Goal: Task Accomplishment & Management: Complete application form

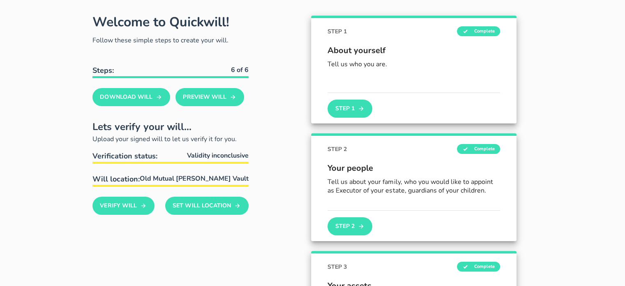
scroll to position [41, 0]
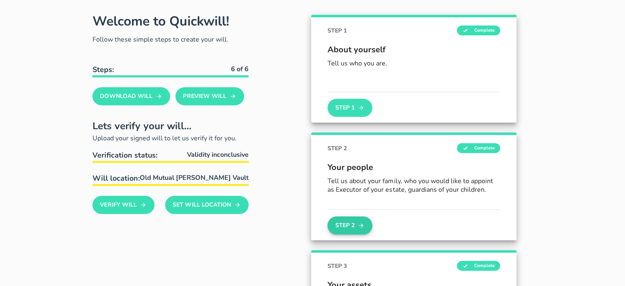
click at [358, 222] on icon "button" at bounding box center [361, 225] width 7 height 10
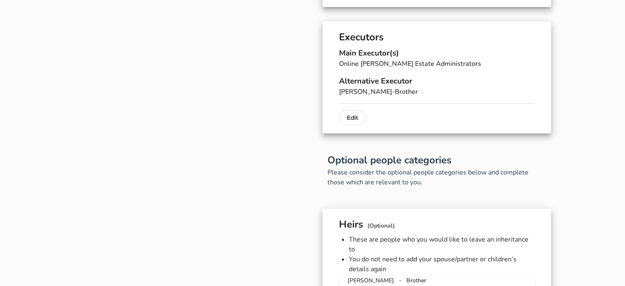
scroll to position [329, 0]
click at [349, 118] on p "Edit" at bounding box center [353, 117] width 12 height 10
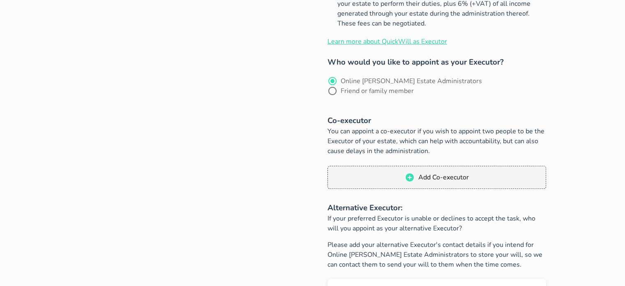
scroll to position [288, 0]
click at [340, 83] on div at bounding box center [333, 90] width 14 height 14
radio input "false"
radio input "true"
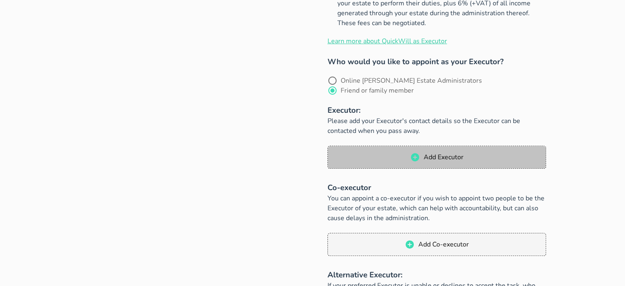
click at [425, 153] on span "Add Executor" at bounding box center [443, 157] width 40 height 9
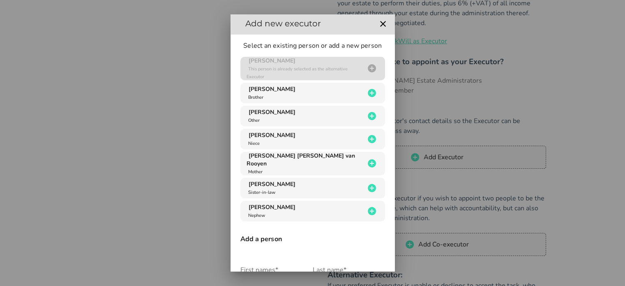
scroll to position [0, 0]
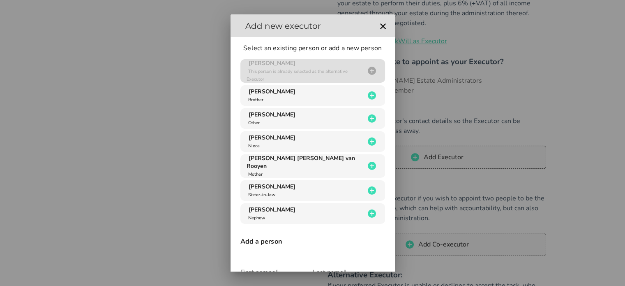
click at [605, 130] on div at bounding box center [312, 143] width 625 height 286
click at [380, 25] on icon "button" at bounding box center [383, 26] width 6 height 6
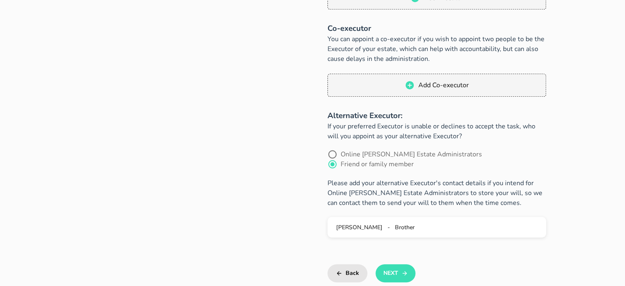
scroll to position [452, 0]
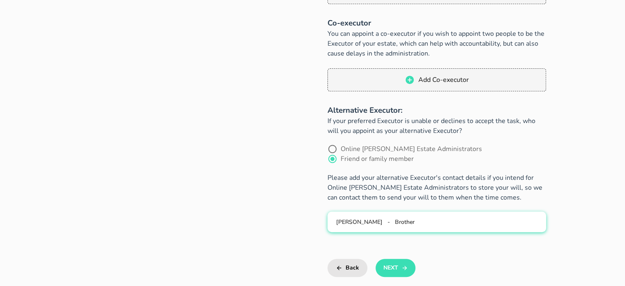
click at [483, 218] on div "[PERSON_NAME] - Brother" at bounding box center [437, 222] width 206 height 8
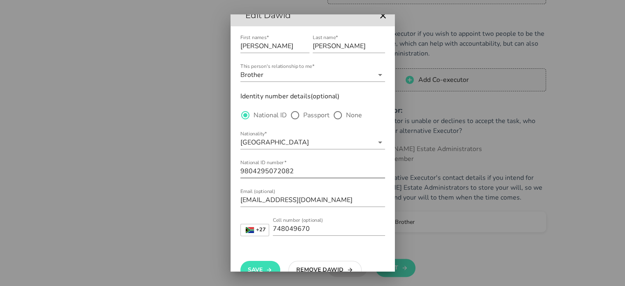
scroll to position [30, 0]
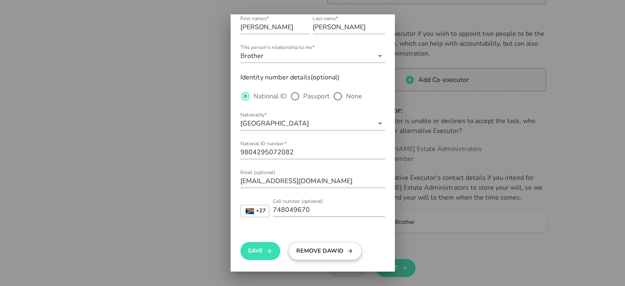
drag, startPoint x: 329, startPoint y: 254, endPoint x: 330, endPoint y: 250, distance: 4.8
click at [329, 254] on button "Remove Dawid" at bounding box center [325, 251] width 73 height 18
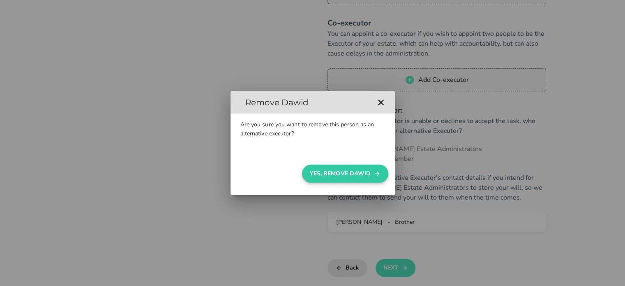
click at [348, 176] on button "Yes, Remove Dawid" at bounding box center [345, 173] width 86 height 18
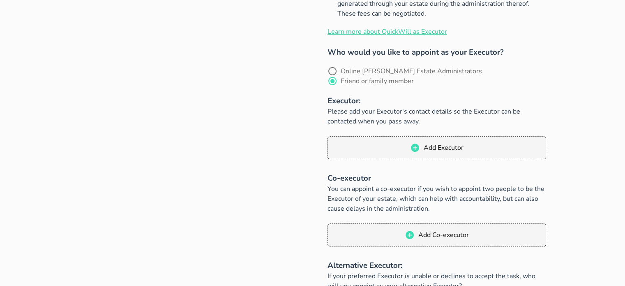
scroll to position [288, 0]
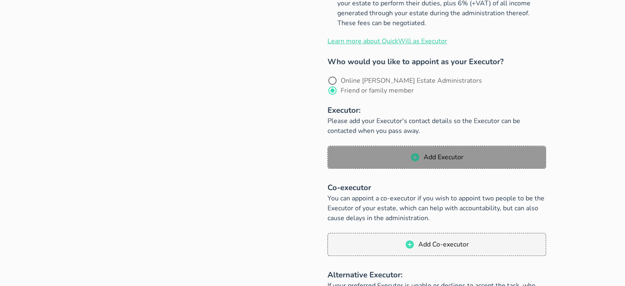
click at [492, 152] on span "Add Executor" at bounding box center [437, 157] width 202 height 10
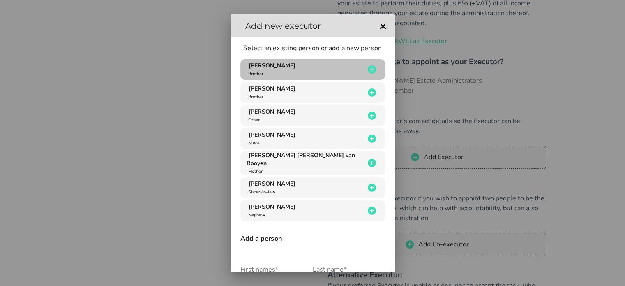
click at [333, 67] on div "[PERSON_NAME] Brother" at bounding box center [306, 70] width 118 height 16
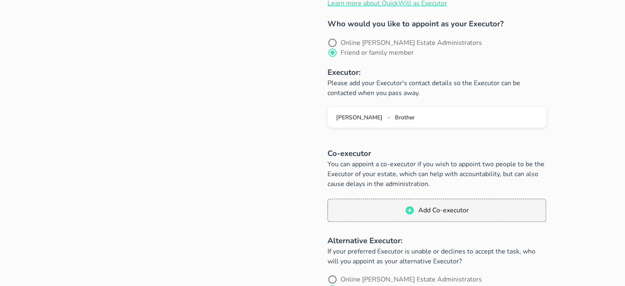
scroll to position [329, 0]
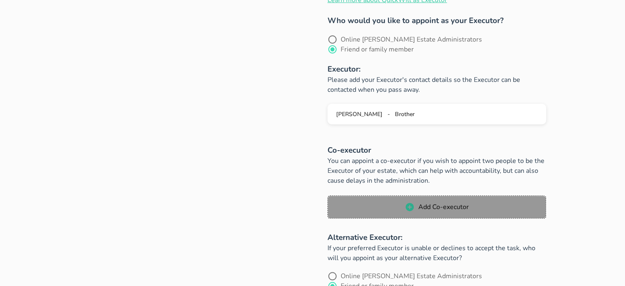
click at [470, 202] on span "Add Co-executor" at bounding box center [437, 207] width 202 height 10
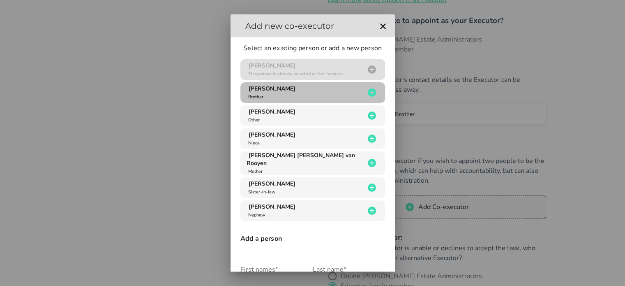
click at [348, 98] on div "[PERSON_NAME] Brother" at bounding box center [306, 93] width 118 height 16
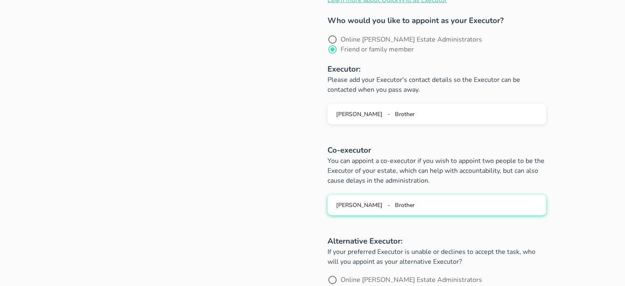
click at [449, 201] on div "[PERSON_NAME] - Brother" at bounding box center [437, 205] width 206 height 8
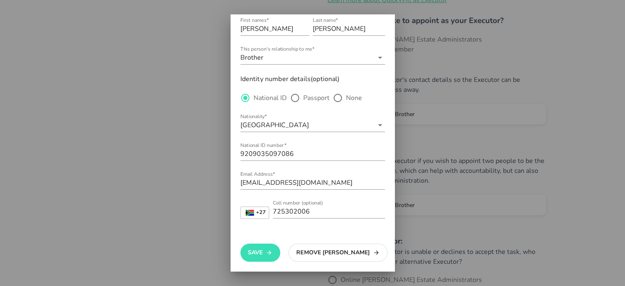
scroll to position [30, 0]
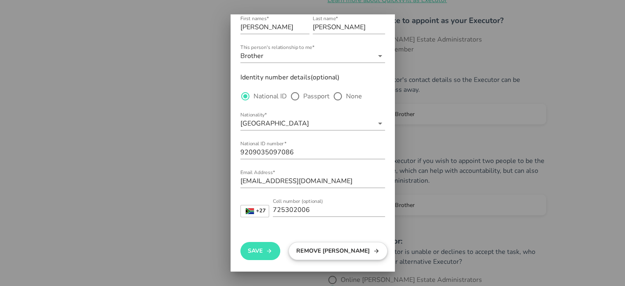
click at [340, 252] on button "Remove [PERSON_NAME]" at bounding box center [338, 251] width 99 height 18
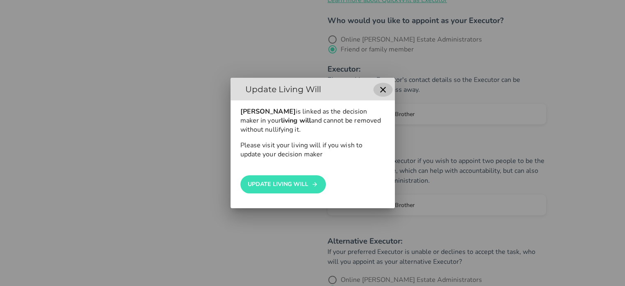
click at [382, 88] on icon "button" at bounding box center [383, 90] width 6 height 6
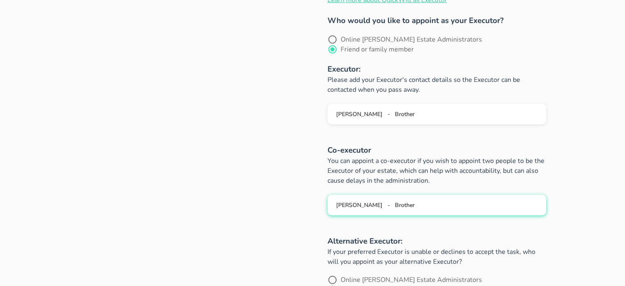
click at [449, 201] on div "[PERSON_NAME] - Brother" at bounding box center [437, 205] width 206 height 8
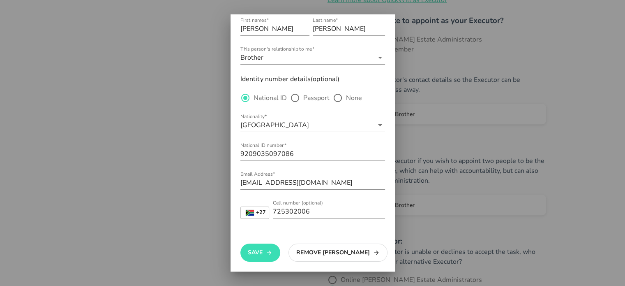
scroll to position [30, 0]
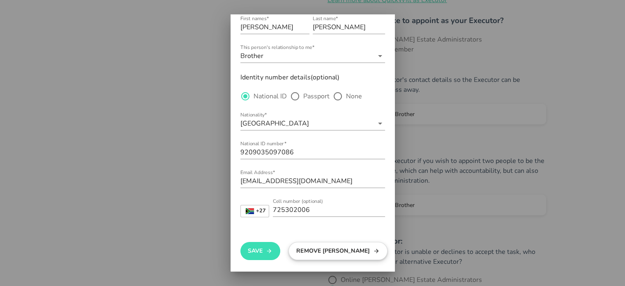
click at [331, 245] on button "Remove [PERSON_NAME]" at bounding box center [338, 251] width 99 height 18
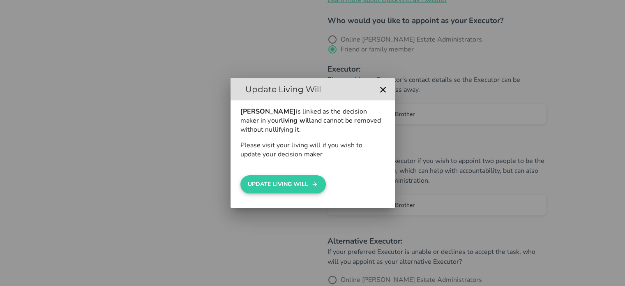
click at [284, 186] on button "UPDATE LIVING WILL" at bounding box center [283, 184] width 86 height 18
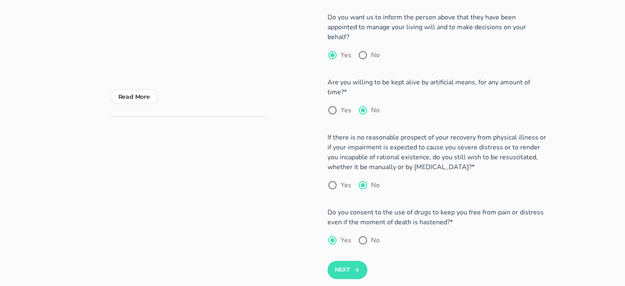
scroll to position [206, 0]
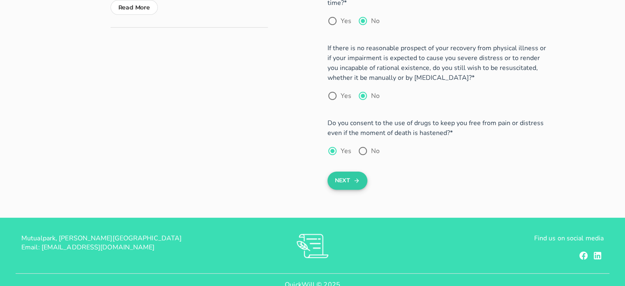
click at [350, 172] on button "Next" at bounding box center [348, 180] width 40 height 18
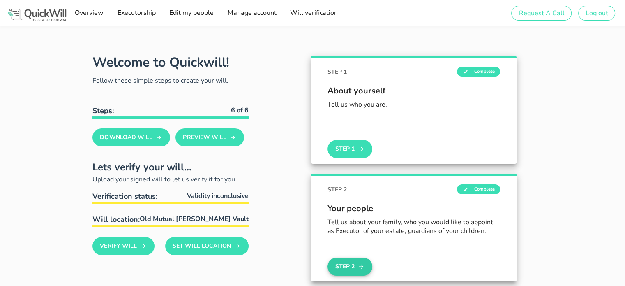
click at [356, 264] on button "Step 2" at bounding box center [350, 266] width 44 height 18
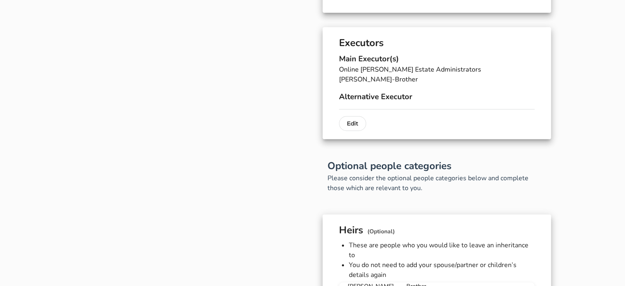
scroll to position [329, 0]
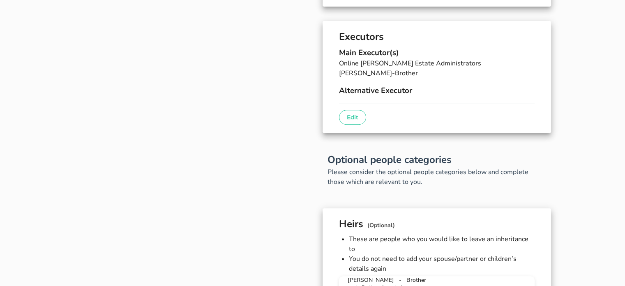
click at [361, 116] on button "Edit" at bounding box center [352, 117] width 27 height 15
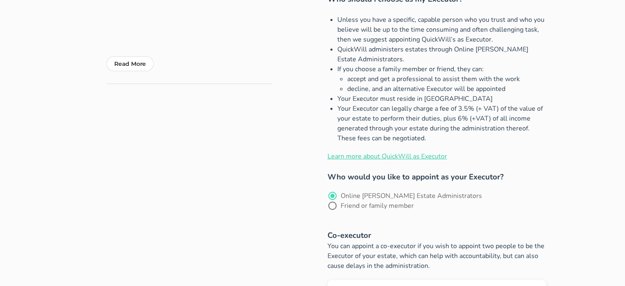
scroll to position [206, 0]
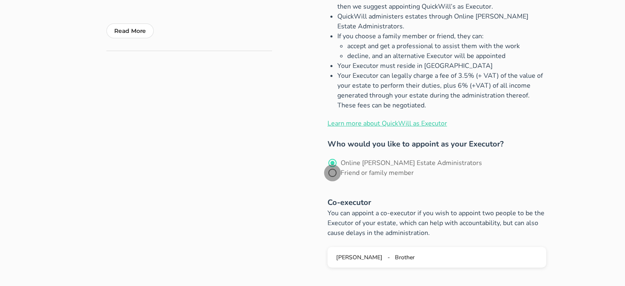
click at [340, 166] on div at bounding box center [333, 173] width 14 height 14
radio input "false"
radio input "true"
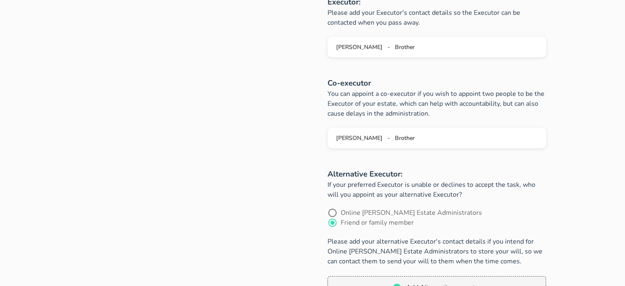
scroll to position [411, 0]
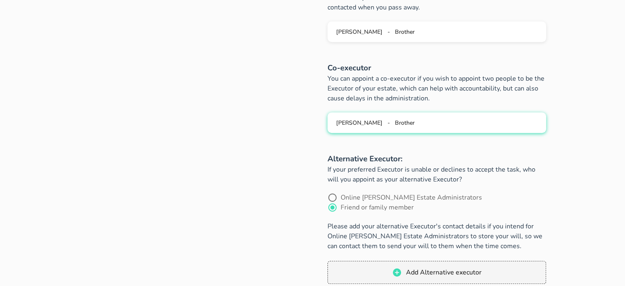
click at [444, 119] on div "[PERSON_NAME] - Brother" at bounding box center [437, 123] width 206 height 8
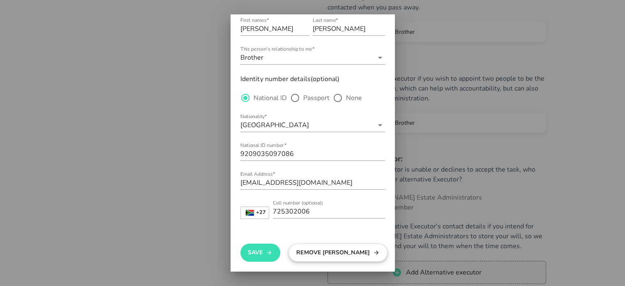
scroll to position [30, 0]
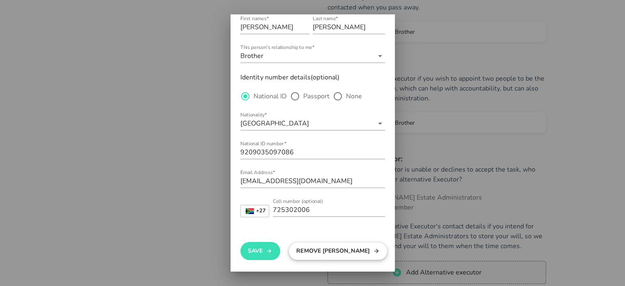
click at [320, 250] on button "Remove [PERSON_NAME]" at bounding box center [338, 251] width 99 height 18
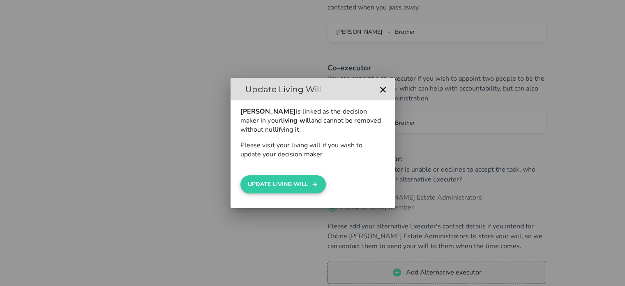
click at [299, 181] on button "UPDATE LIVING WILL" at bounding box center [283, 184] width 86 height 18
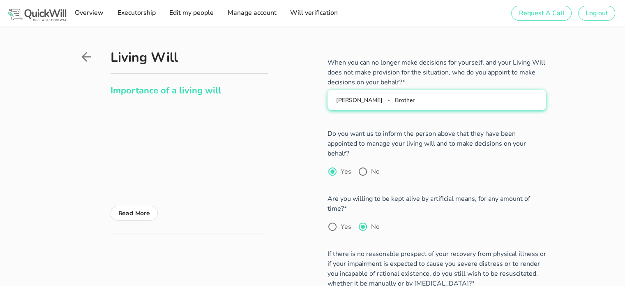
click at [440, 100] on div "[PERSON_NAME] - Brother" at bounding box center [437, 100] width 206 height 8
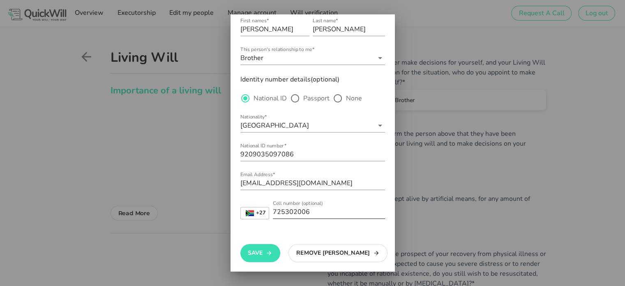
scroll to position [30, 0]
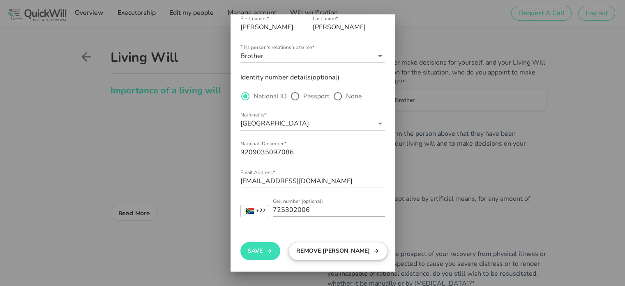
click at [319, 254] on button "Remove [PERSON_NAME]" at bounding box center [338, 251] width 99 height 18
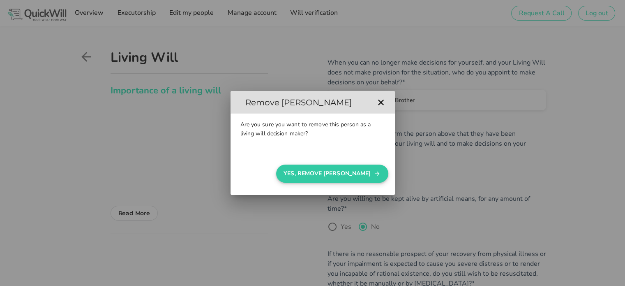
click at [363, 174] on button "Yes, Remove [PERSON_NAME]" at bounding box center [332, 173] width 112 height 18
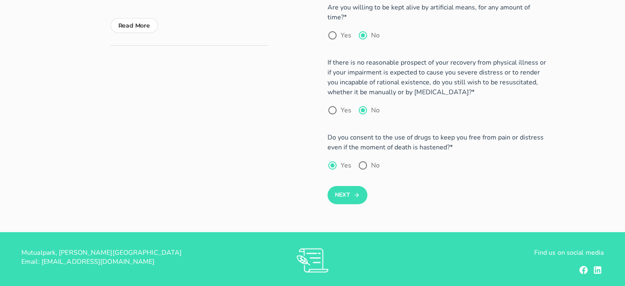
scroll to position [218, 0]
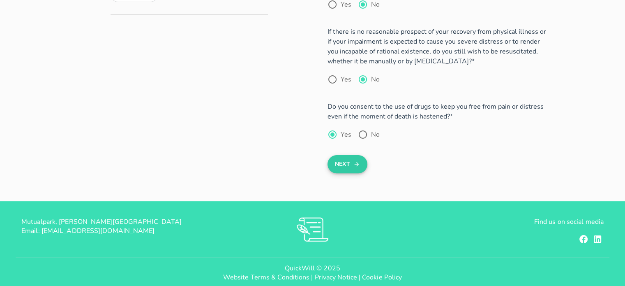
click at [349, 155] on button "Next" at bounding box center [348, 164] width 40 height 18
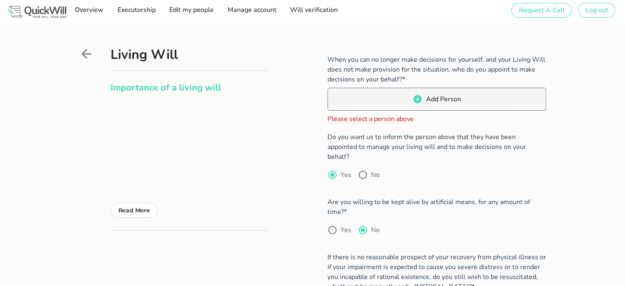
scroll to position [0, 0]
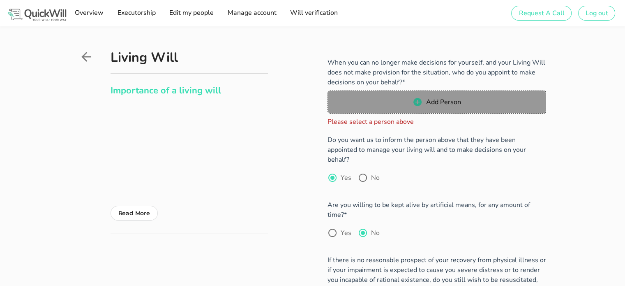
click at [444, 105] on span "Add Person" at bounding box center [443, 101] width 35 height 9
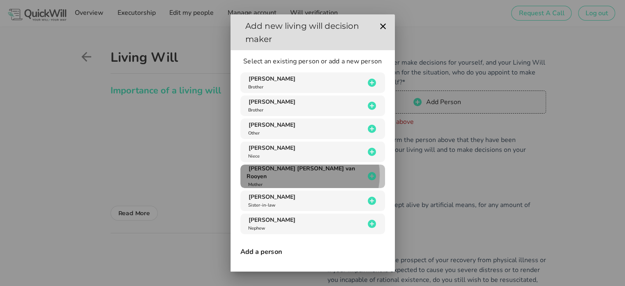
click at [318, 171] on span "[PERSON_NAME] [PERSON_NAME] van Rooyen" at bounding box center [301, 172] width 109 height 16
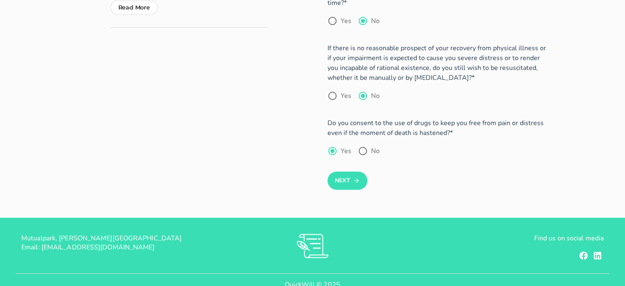
scroll to position [222, 0]
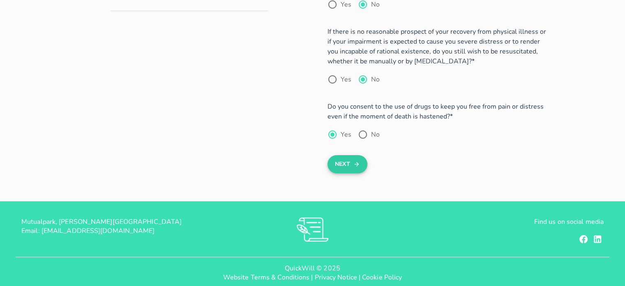
click at [349, 155] on button "Next" at bounding box center [348, 164] width 40 height 18
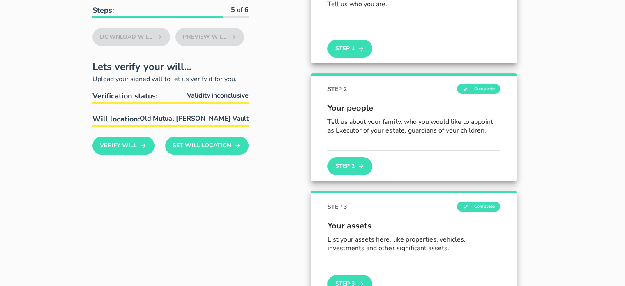
scroll to position [164, 0]
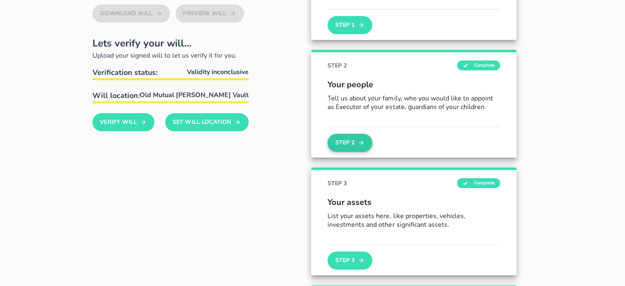
click at [355, 142] on button "Step 2" at bounding box center [350, 143] width 44 height 18
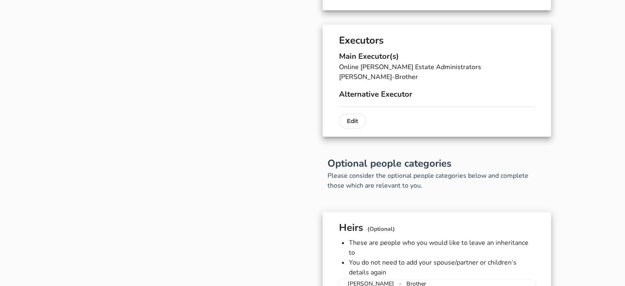
scroll to position [288, 0]
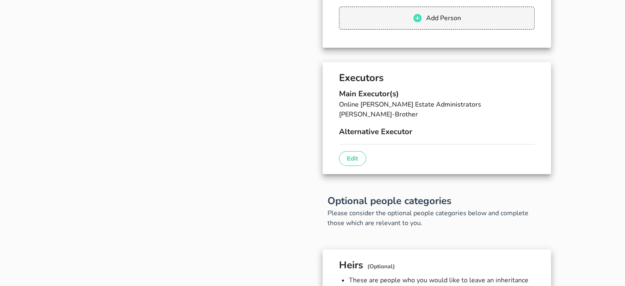
click at [354, 158] on p "Edit" at bounding box center [353, 158] width 12 height 10
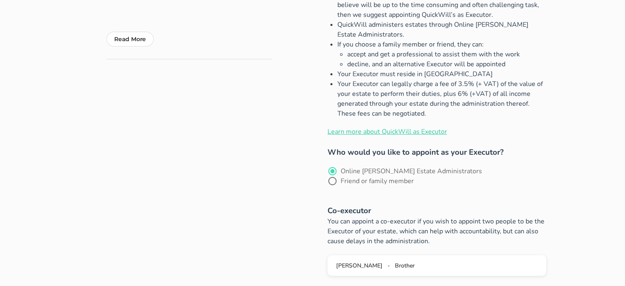
scroll to position [206, 0]
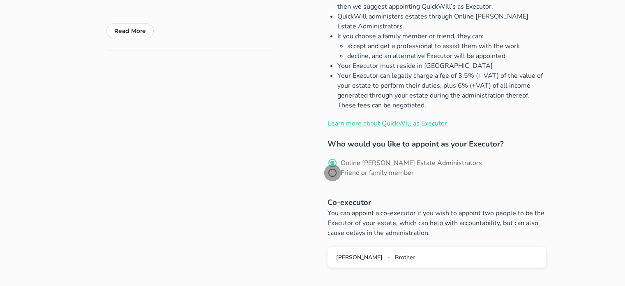
click at [340, 166] on div at bounding box center [333, 173] width 14 height 14
radio input "false"
radio input "true"
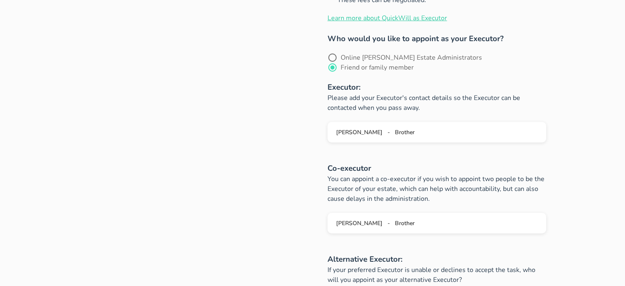
scroll to position [329, 0]
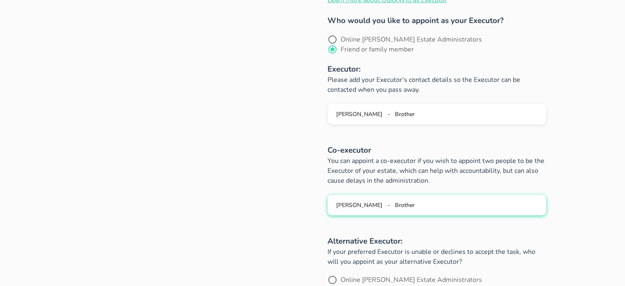
click at [442, 201] on div "[PERSON_NAME] - Brother" at bounding box center [437, 205] width 206 height 8
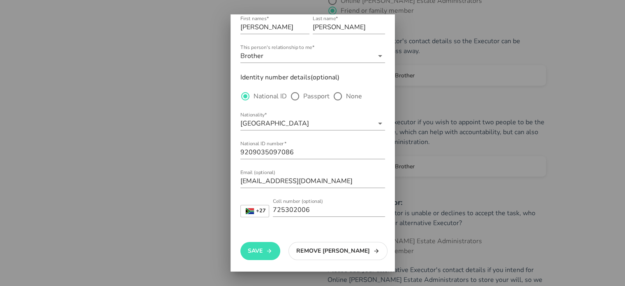
scroll to position [370, 0]
click at [306, 247] on button "Remove [PERSON_NAME]" at bounding box center [338, 251] width 99 height 18
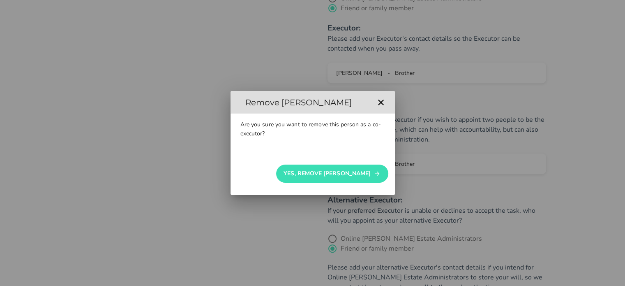
scroll to position [0, 0]
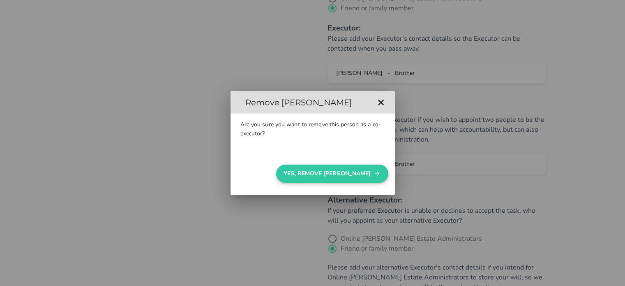
click at [330, 171] on button "Yes, Remove [PERSON_NAME]" at bounding box center [332, 173] width 112 height 18
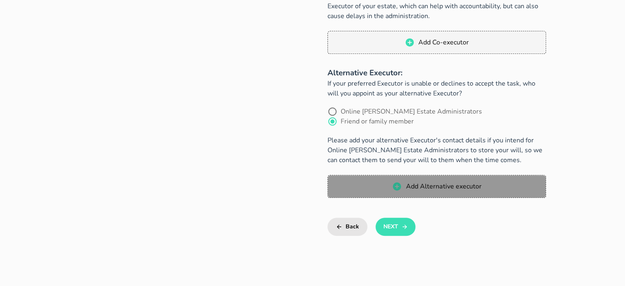
click at [432, 182] on span "Add Alternative executor" at bounding box center [443, 186] width 76 height 9
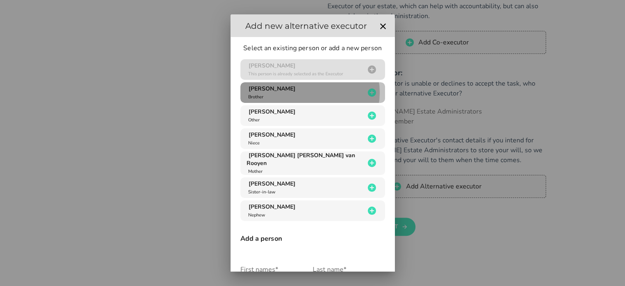
click at [332, 97] on div "[PERSON_NAME] Brother" at bounding box center [306, 93] width 118 height 16
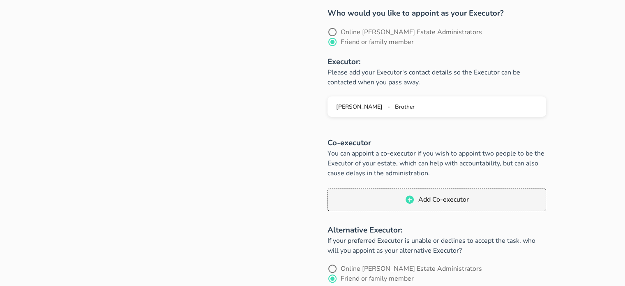
scroll to position [534, 0]
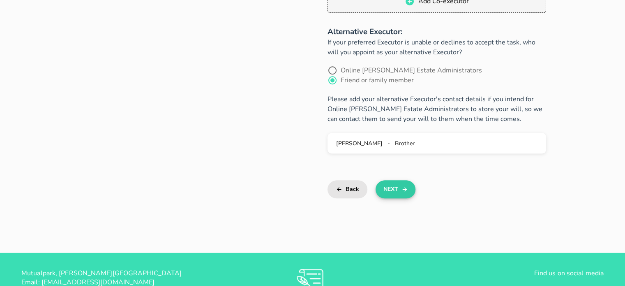
click at [396, 180] on button "Next" at bounding box center [396, 189] width 40 height 18
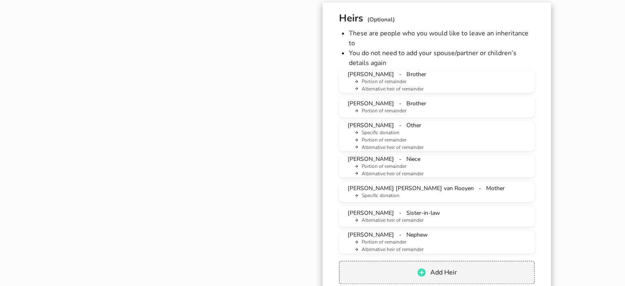
scroll to position [339, 0]
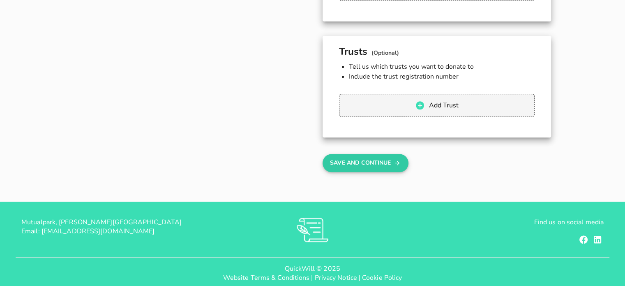
click at [393, 154] on button "Save And Continue" at bounding box center [366, 163] width 86 height 18
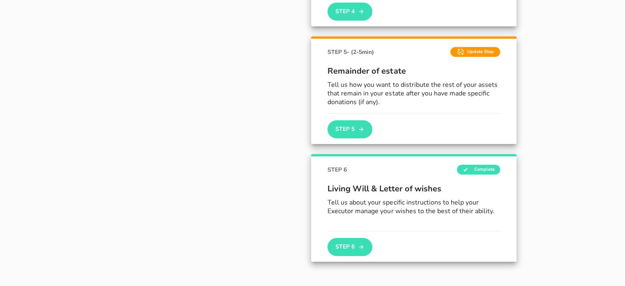
scroll to position [585, 0]
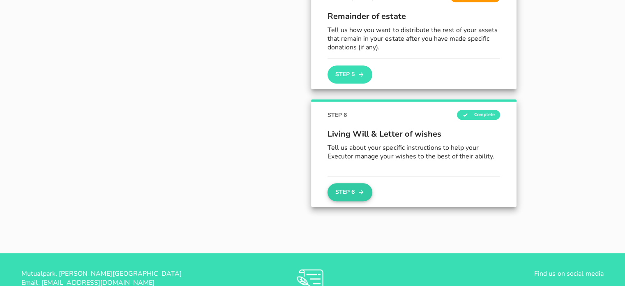
click at [359, 187] on icon "button" at bounding box center [361, 192] width 7 height 10
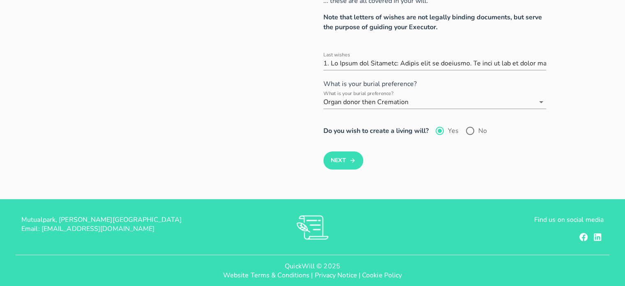
scroll to position [178, 0]
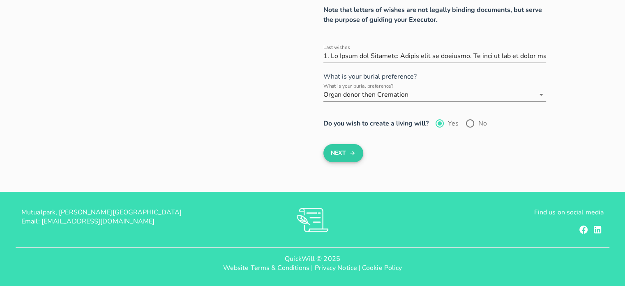
click at [352, 153] on icon "submit" at bounding box center [352, 153] width 5 height 5
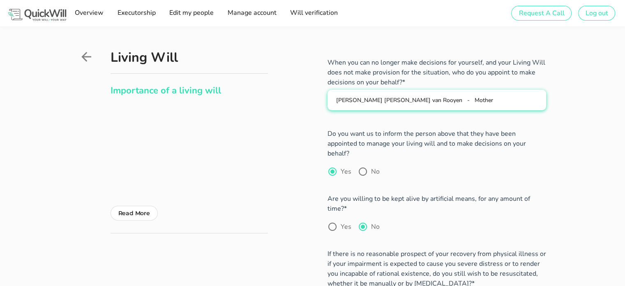
click at [413, 102] on div "[PERSON_NAME] [PERSON_NAME] van Rooyen - Mother" at bounding box center [437, 100] width 206 height 8
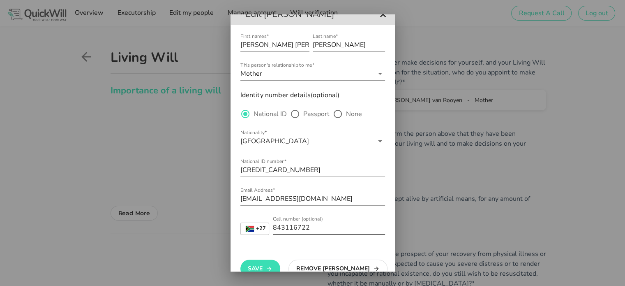
scroll to position [30, 0]
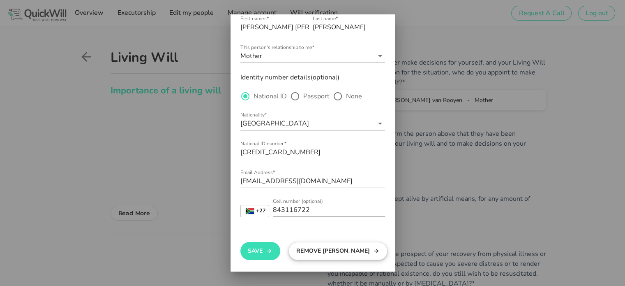
click at [312, 250] on button "Remove [PERSON_NAME]" at bounding box center [338, 251] width 99 height 18
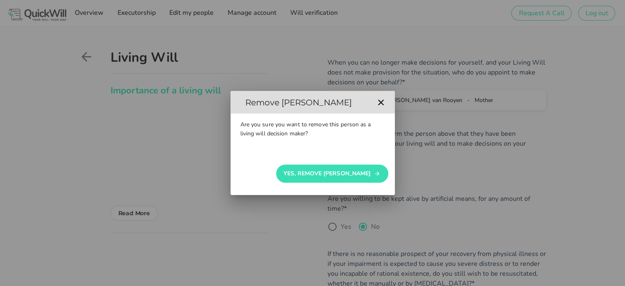
scroll to position [0, 0]
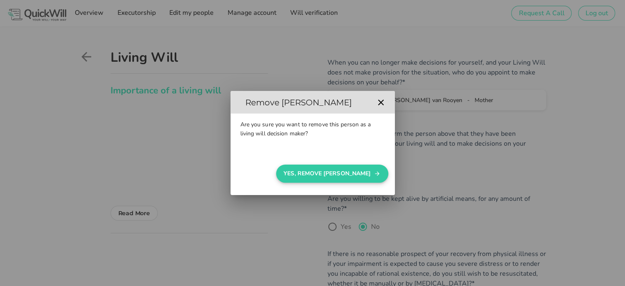
click at [356, 178] on button "Yes, Remove [PERSON_NAME]" at bounding box center [332, 173] width 112 height 18
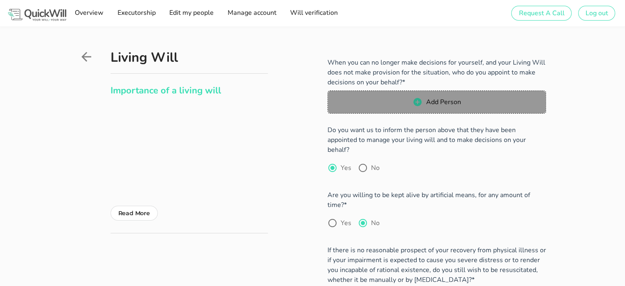
click at [418, 111] on button "Add Person" at bounding box center [437, 101] width 219 height 23
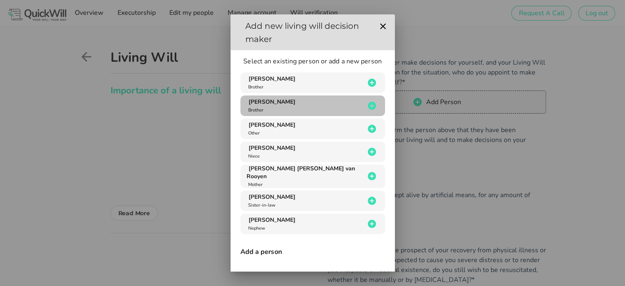
click at [332, 106] on div "[PERSON_NAME] Brother" at bounding box center [306, 106] width 118 height 16
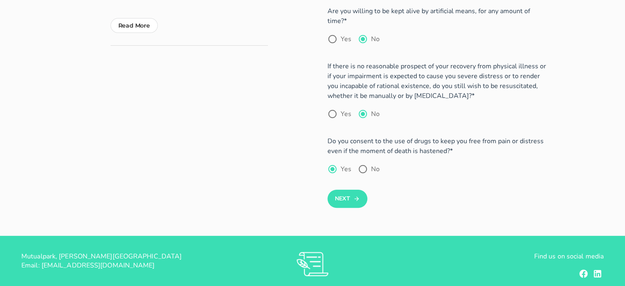
scroll to position [222, 0]
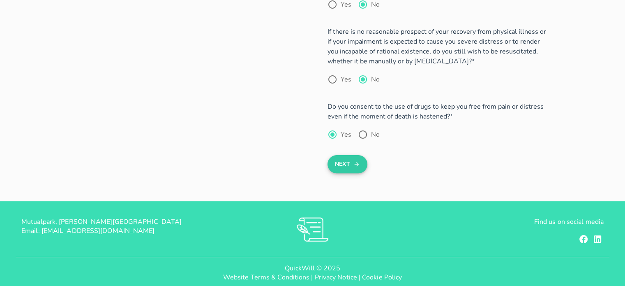
click at [344, 155] on button "Next" at bounding box center [348, 164] width 40 height 18
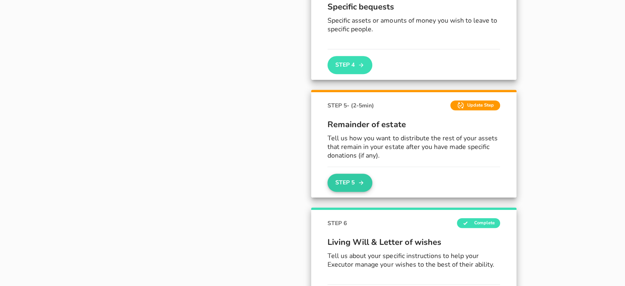
click at [360, 178] on icon "button" at bounding box center [361, 183] width 7 height 10
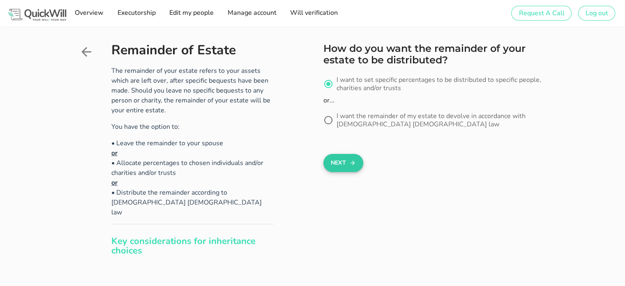
click at [347, 161] on button "Next" at bounding box center [344, 163] width 40 height 18
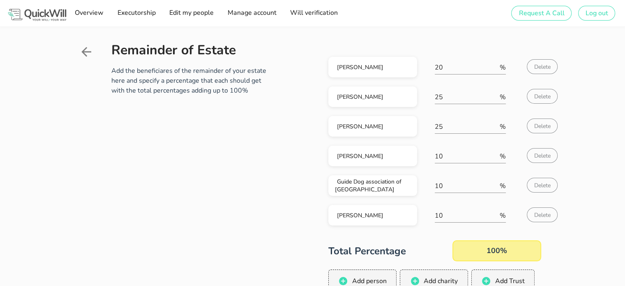
click at [85, 52] on icon at bounding box center [86, 52] width 10 height 10
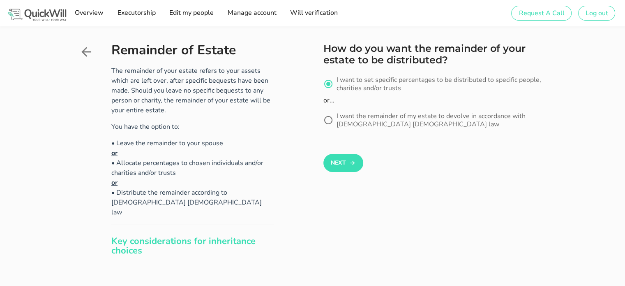
click at [85, 52] on icon at bounding box center [86, 51] width 15 height 15
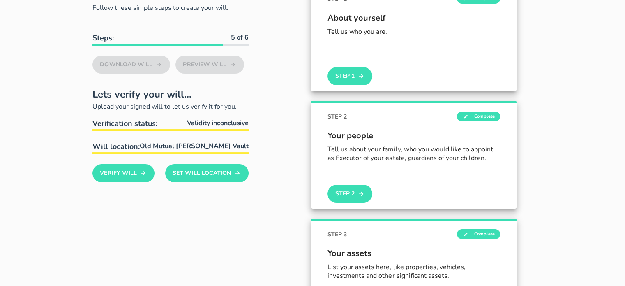
scroll to position [112, 0]
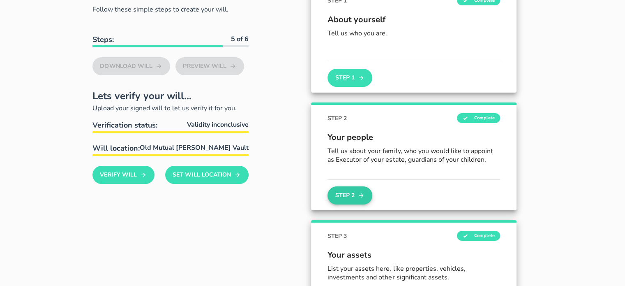
click at [361, 190] on icon "button" at bounding box center [361, 195] width 7 height 10
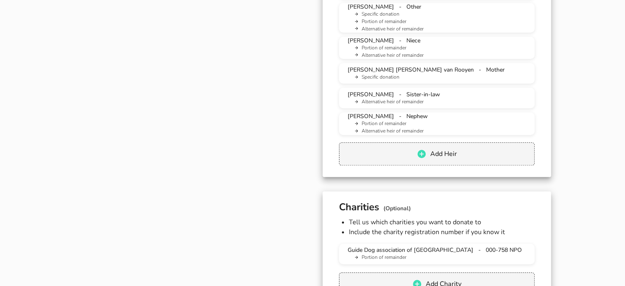
scroll to position [658, 0]
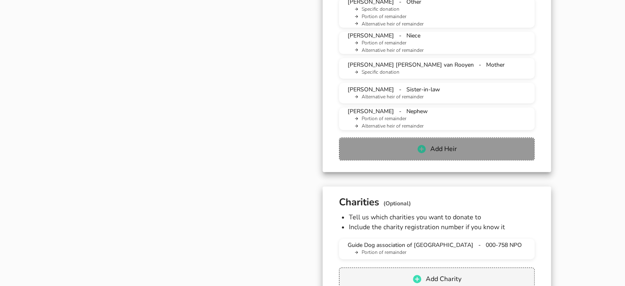
click at [435, 144] on span "Add Heir" at bounding box center [443, 148] width 27 height 9
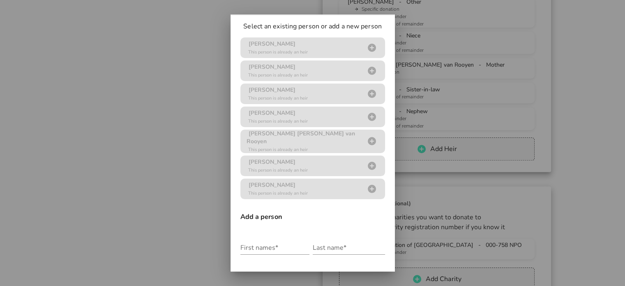
scroll to position [123, 0]
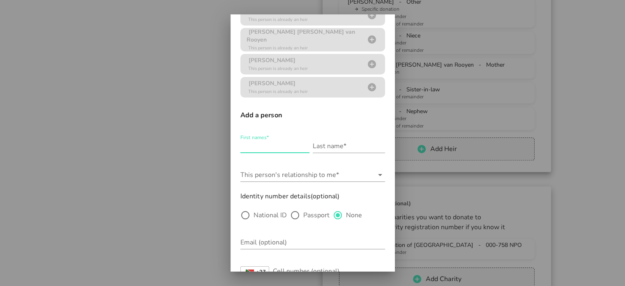
click at [257, 145] on input "First names*" at bounding box center [274, 145] width 69 height 13
type input "Dineo Innocentia"
click at [345, 144] on input "Last name*" at bounding box center [349, 145] width 72 height 13
type input "Phadimenyane"
click at [299, 173] on input "This person's relationship to me*" at bounding box center [306, 174] width 133 height 13
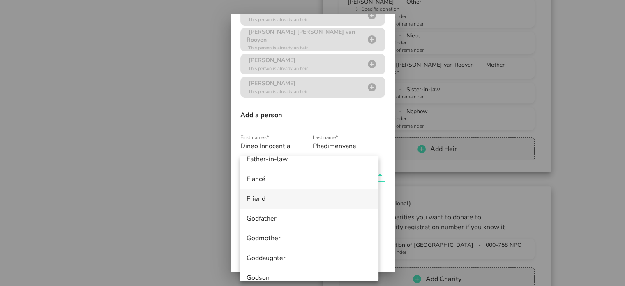
scroll to position [164, 0]
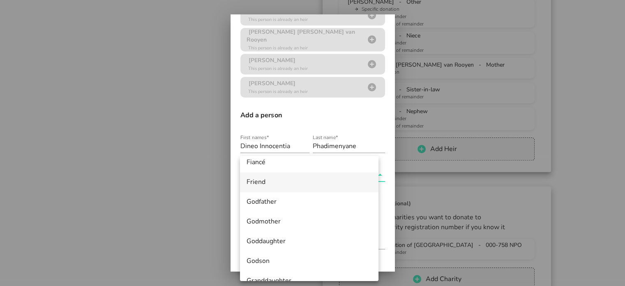
click at [265, 187] on div "Friend" at bounding box center [309, 182] width 125 height 18
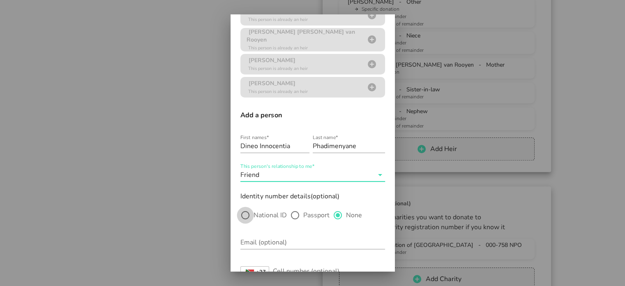
click at [245, 212] on div at bounding box center [245, 215] width 14 height 14
radio input "true"
click at [256, 240] on input "Nationality*" at bounding box center [306, 242] width 133 height 13
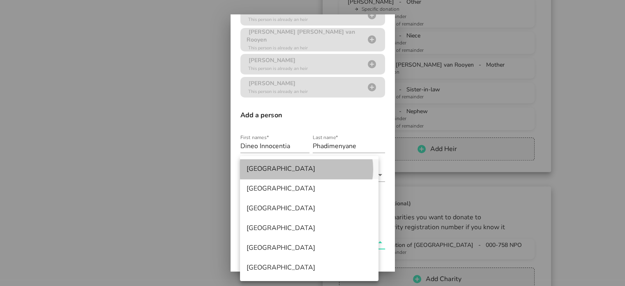
click at [273, 165] on div "[GEOGRAPHIC_DATA]" at bounding box center [309, 169] width 125 height 8
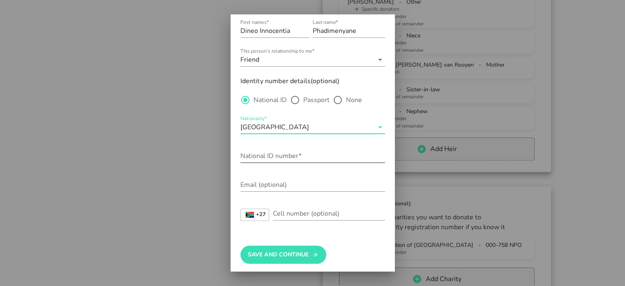
scroll to position [239, 0]
click at [278, 152] on input "National ID number*" at bounding box center [312, 154] width 145 height 13
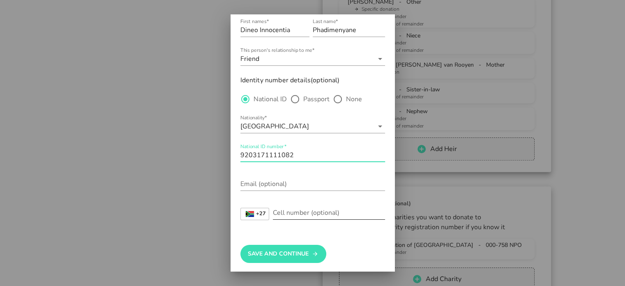
type input "9203171111082"
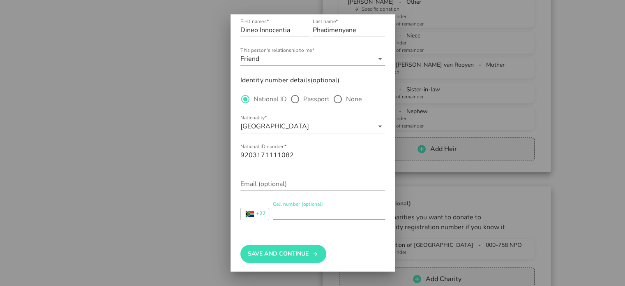
click at [294, 213] on input "Cell number (optional)" at bounding box center [329, 212] width 112 height 13
type input "0681215527"
click at [279, 246] on button "Save And Continue" at bounding box center [283, 254] width 86 height 18
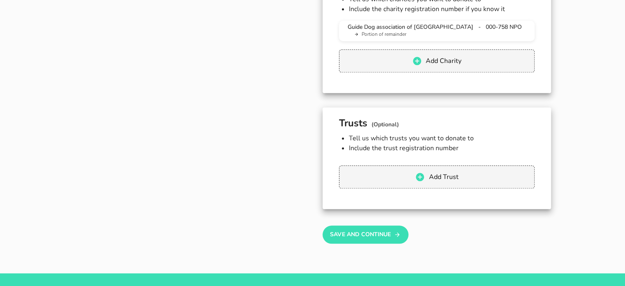
scroll to position [904, 0]
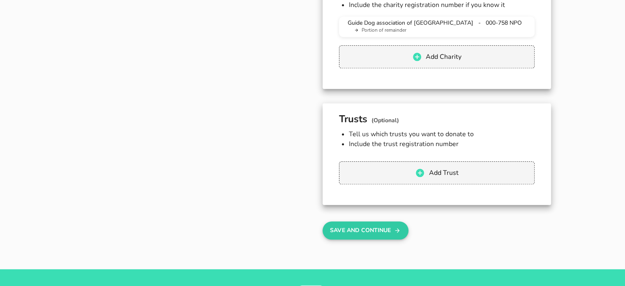
click at [351, 221] on button "Save And Continue" at bounding box center [366, 230] width 86 height 18
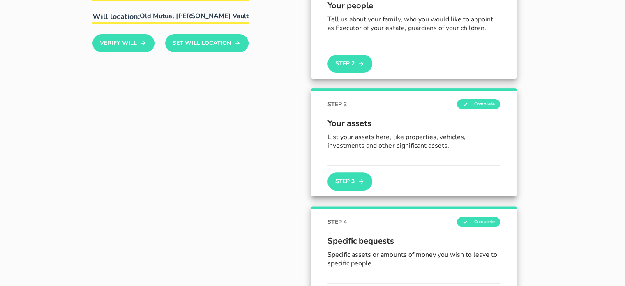
scroll to position [247, 0]
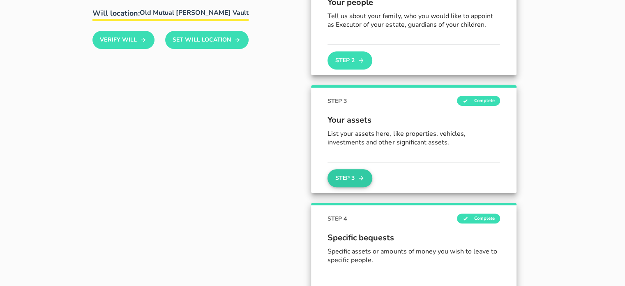
click at [349, 180] on button "Step 3" at bounding box center [350, 178] width 44 height 18
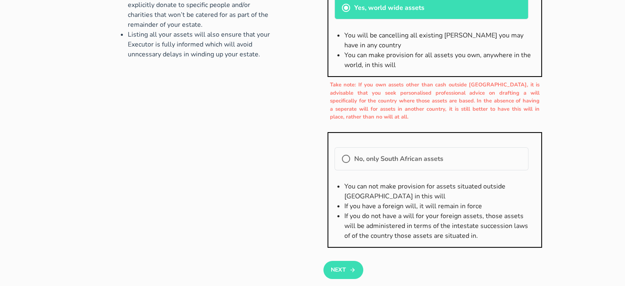
scroll to position [123, 0]
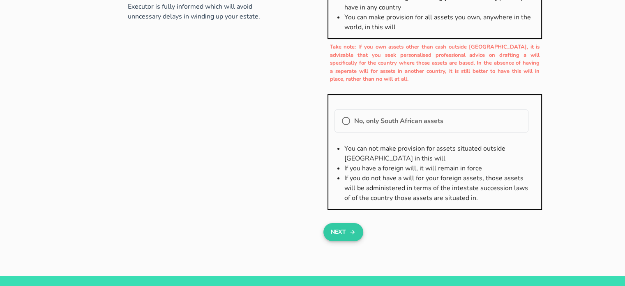
click at [335, 228] on button "Next" at bounding box center [344, 232] width 40 height 18
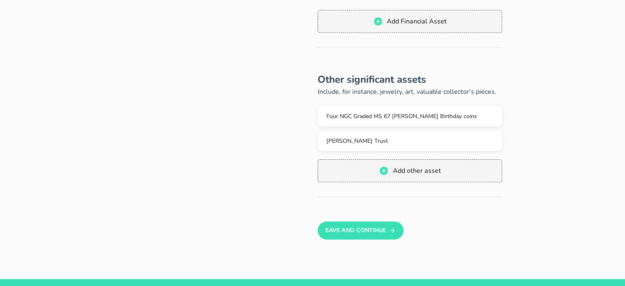
scroll to position [411, 0]
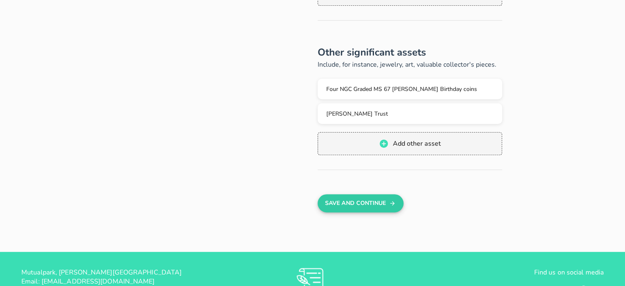
click at [374, 203] on button "Save And Continue" at bounding box center [361, 203] width 86 height 18
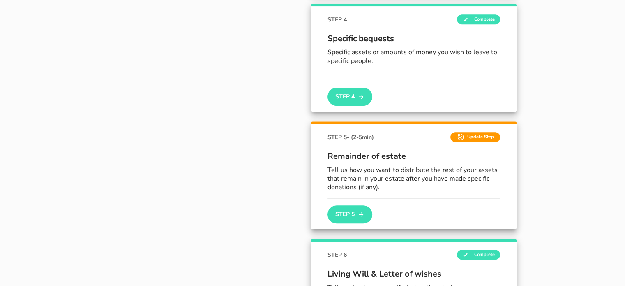
scroll to position [469, 0]
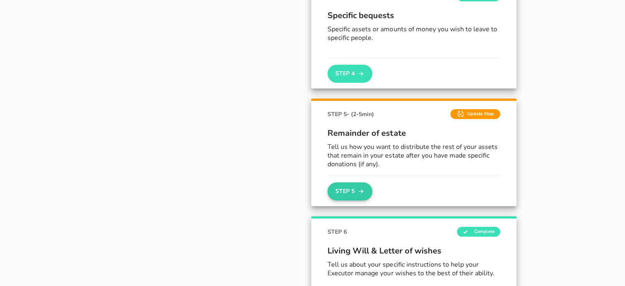
click at [356, 194] on button "Step 5" at bounding box center [350, 191] width 44 height 18
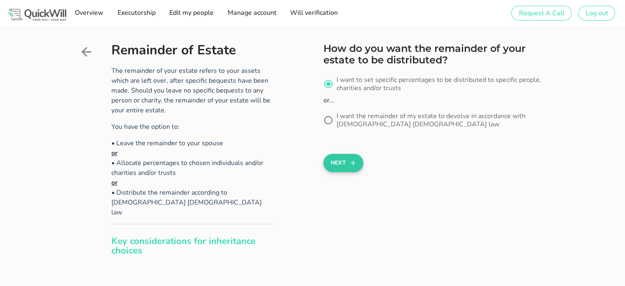
click at [347, 159] on button "Next" at bounding box center [344, 163] width 40 height 18
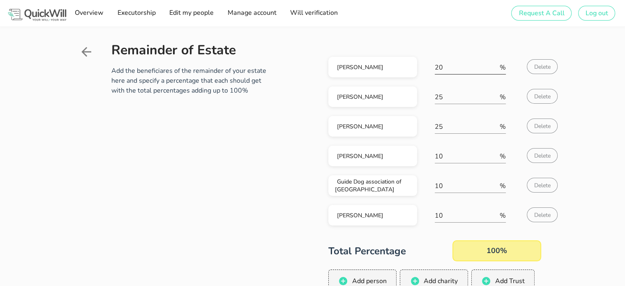
click at [451, 67] on input "20" at bounding box center [466, 67] width 63 height 13
type input "2"
type input "10"
click at [451, 157] on input "10" at bounding box center [466, 156] width 63 height 13
type input "1"
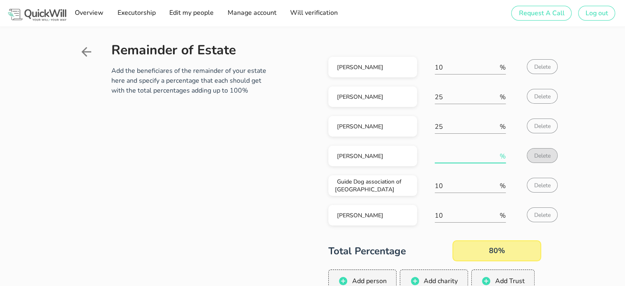
click at [540, 157] on span "Delete" at bounding box center [542, 156] width 17 height 8
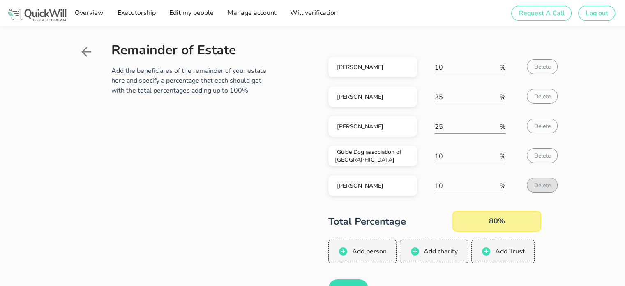
click at [545, 187] on span "Delete" at bounding box center [542, 185] width 17 height 8
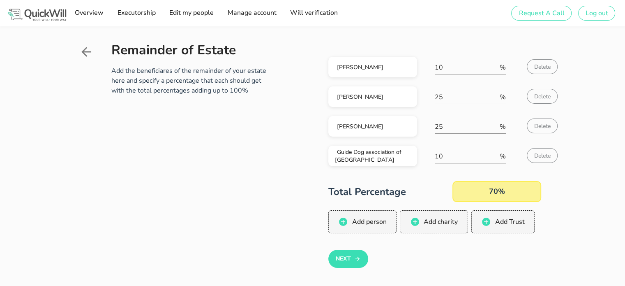
click at [448, 154] on input "10" at bounding box center [466, 156] width 63 height 13
type input "1"
type input "20"
click at [369, 222] on span "Add person" at bounding box center [368, 221] width 35 height 9
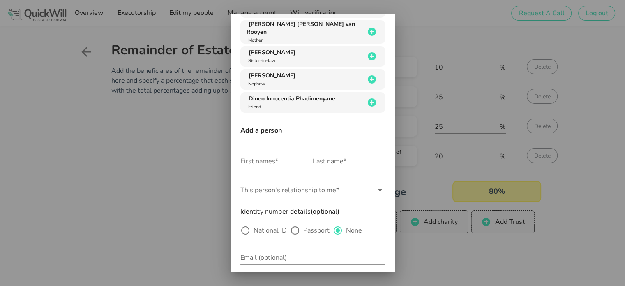
scroll to position [81, 0]
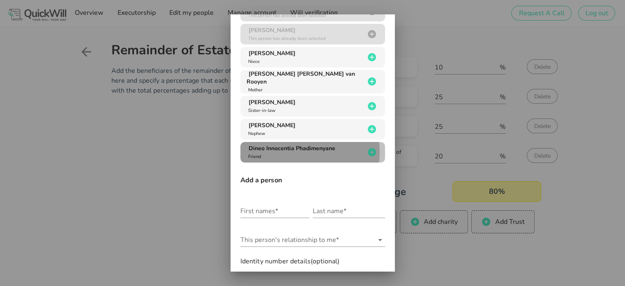
click at [320, 155] on div "Dineo Innocentia Phadimenyane Friend" at bounding box center [306, 152] width 118 height 16
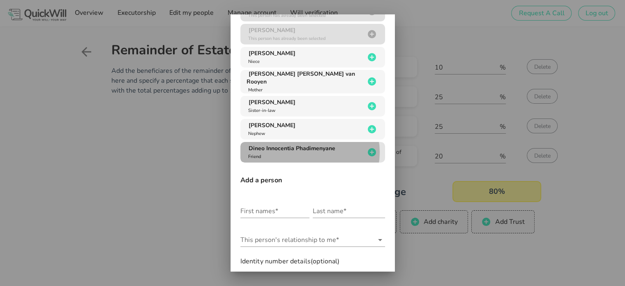
scroll to position [0, 0]
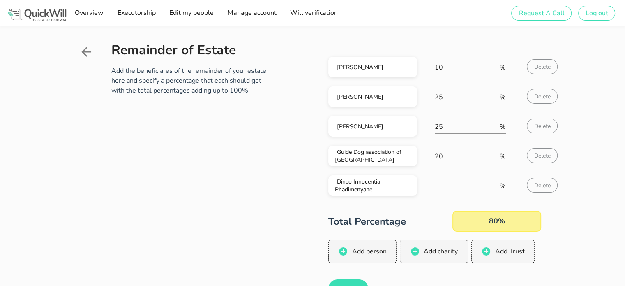
click at [436, 187] on input "number" at bounding box center [466, 185] width 63 height 13
type input "20"
click at [430, 226] on h2 "Total Percentage" at bounding box center [390, 221] width 124 height 12
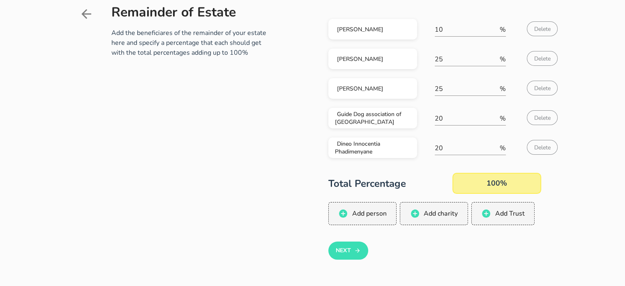
scroll to position [41, 0]
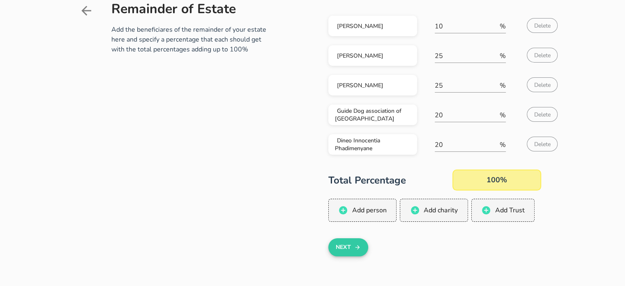
click at [351, 247] on button "Next" at bounding box center [348, 247] width 40 height 18
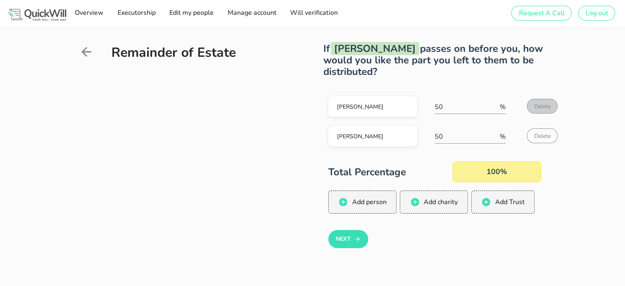
click at [546, 107] on span "Delete" at bounding box center [542, 106] width 17 height 8
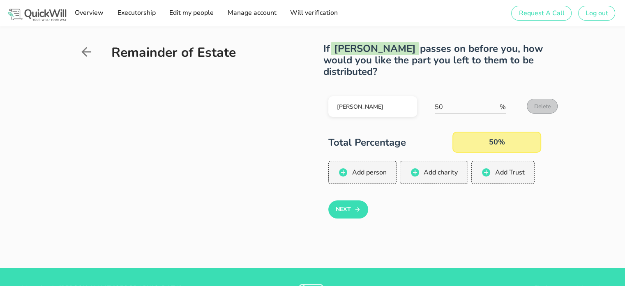
click at [540, 105] on span "Delete" at bounding box center [542, 106] width 17 height 8
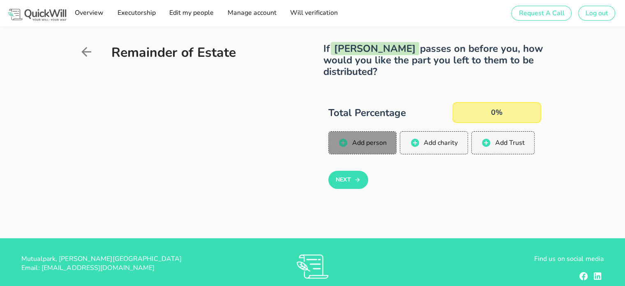
click at [380, 143] on span "Add person" at bounding box center [368, 142] width 35 height 9
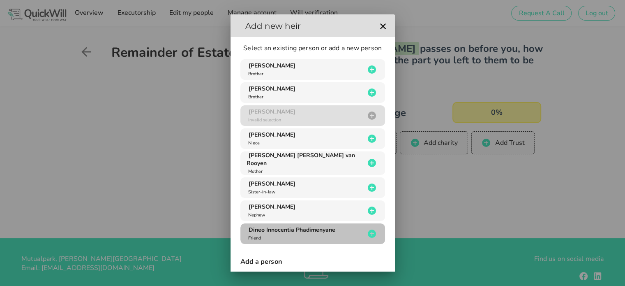
click at [305, 233] on div "Dineo Innocentia Phadimenyane Friend" at bounding box center [306, 234] width 118 height 16
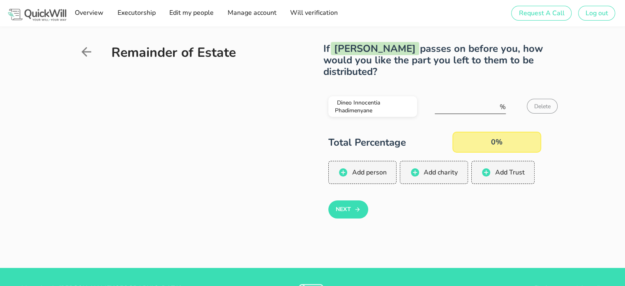
click at [459, 101] on input "number" at bounding box center [466, 106] width 63 height 13
type input "100"
click at [346, 213] on button "Next" at bounding box center [348, 209] width 40 height 18
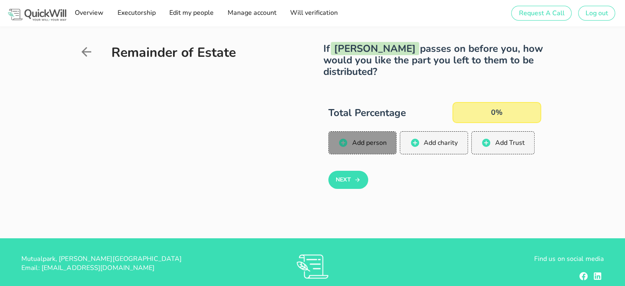
click at [367, 141] on span "Add person" at bounding box center [368, 142] width 35 height 9
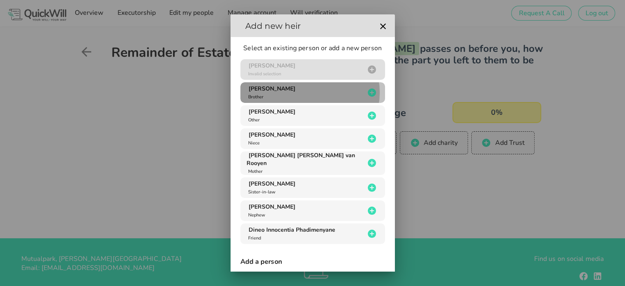
click at [326, 97] on div "[PERSON_NAME] Brother" at bounding box center [306, 93] width 118 height 16
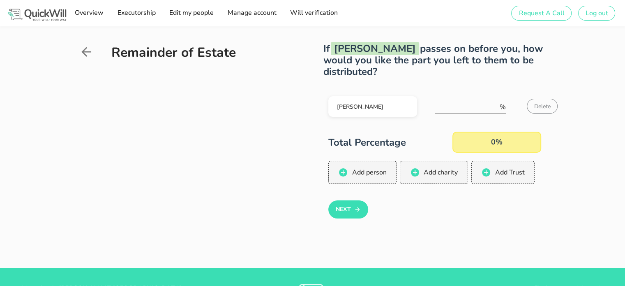
click at [460, 106] on input "number" at bounding box center [466, 106] width 63 height 13
type input "100"
click at [344, 207] on button "Next" at bounding box center [348, 209] width 40 height 18
click at [344, 213] on button "Next" at bounding box center [348, 209] width 40 height 18
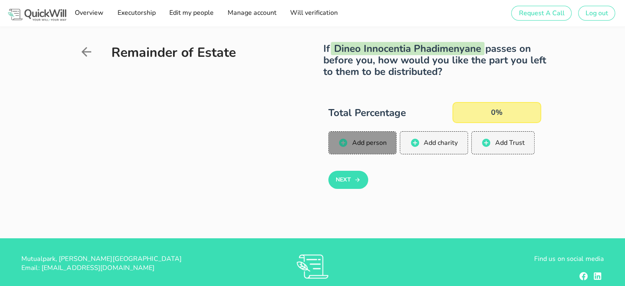
click at [370, 146] on span "Add person" at bounding box center [368, 142] width 35 height 9
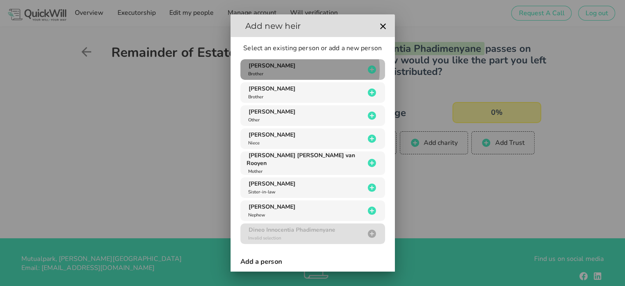
click at [324, 71] on div "[PERSON_NAME] Brother" at bounding box center [306, 70] width 118 height 16
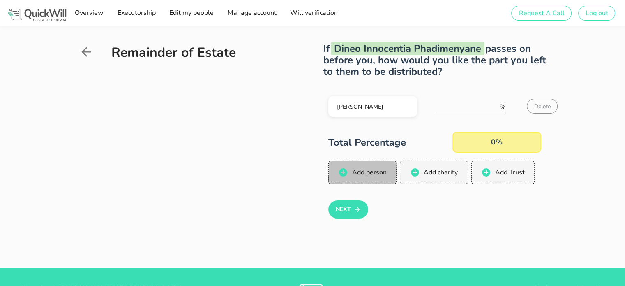
click at [358, 174] on span "Add person" at bounding box center [368, 172] width 35 height 9
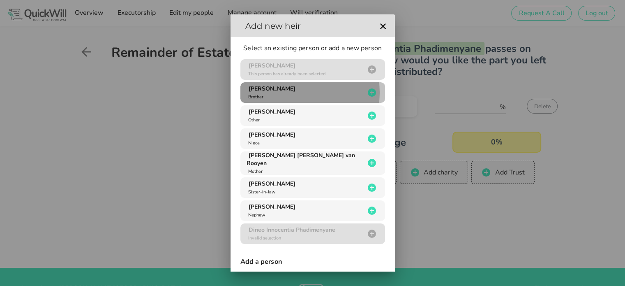
click at [331, 85] on div "[PERSON_NAME] Brother" at bounding box center [306, 93] width 118 height 16
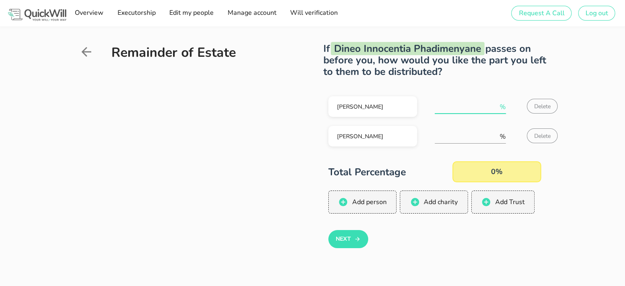
click at [453, 108] on input "number" at bounding box center [466, 106] width 63 height 13
type input "50"
click at [460, 139] on input "number" at bounding box center [466, 136] width 63 height 13
type input "50"
click at [345, 242] on button "Next" at bounding box center [348, 239] width 40 height 18
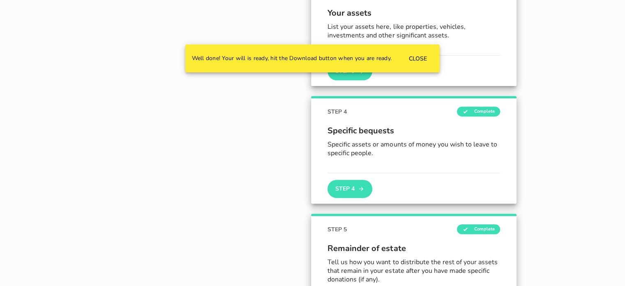
scroll to position [319, 0]
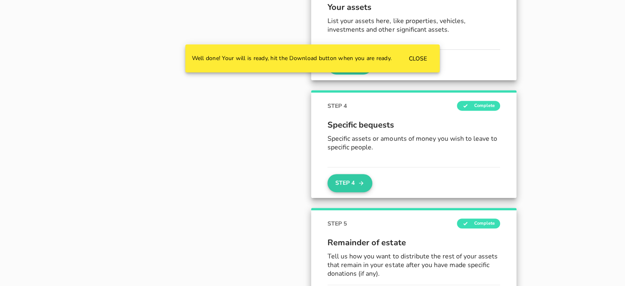
click at [338, 187] on button "Step 4" at bounding box center [350, 183] width 44 height 18
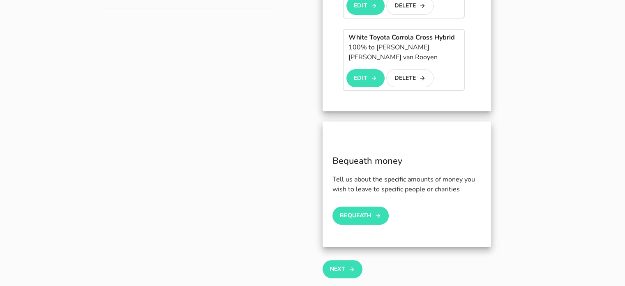
scroll to position [329, 0]
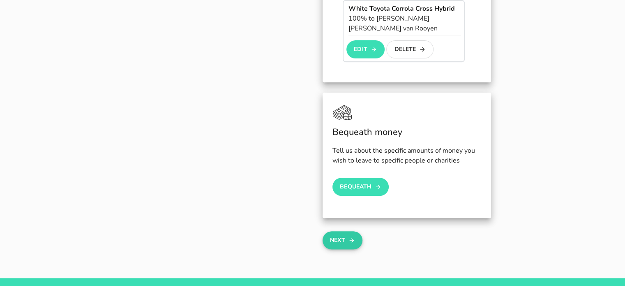
click at [347, 231] on button "Next" at bounding box center [343, 240] width 40 height 18
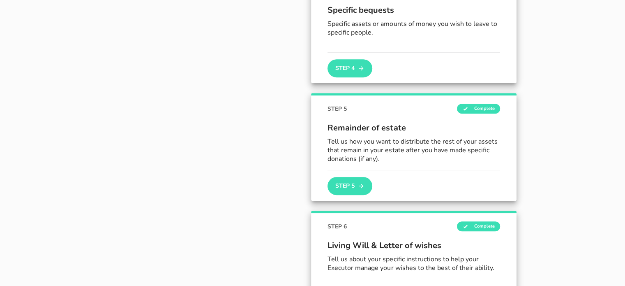
scroll to position [435, 0]
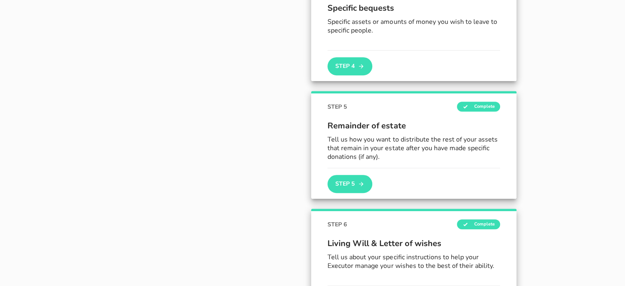
click at [414, 155] on p "Tell us how you want to distribute the rest of your assets that remain in your …" at bounding box center [414, 147] width 173 height 25
click at [352, 179] on button "Step 5" at bounding box center [350, 184] width 44 height 18
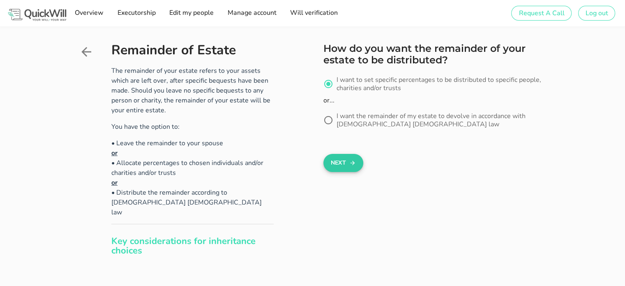
click at [332, 164] on button "Next" at bounding box center [344, 163] width 40 height 18
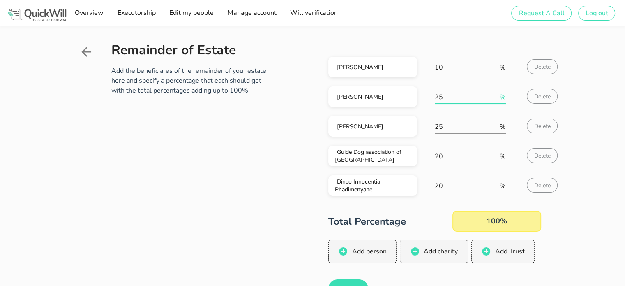
click at [445, 97] on input "25" at bounding box center [466, 96] width 63 height 13
type input "20"
click at [441, 122] on input "25" at bounding box center [466, 126] width 63 height 13
type input "20"
click at [440, 157] on input "20" at bounding box center [466, 156] width 63 height 13
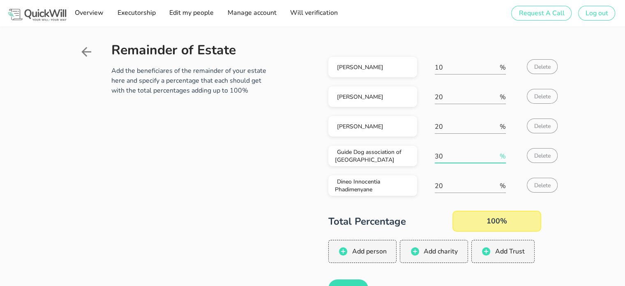
type input "0"
type input "25"
click at [444, 184] on input "20" at bounding box center [466, 185] width 63 height 13
type input "25"
click at [276, 167] on div "[PERSON_NAME] 10 % [PERSON_NAME] 20 % Delete [PERSON_NAME] 20 % Delete Guide Do…" at bounding box center [410, 180] width 273 height 274
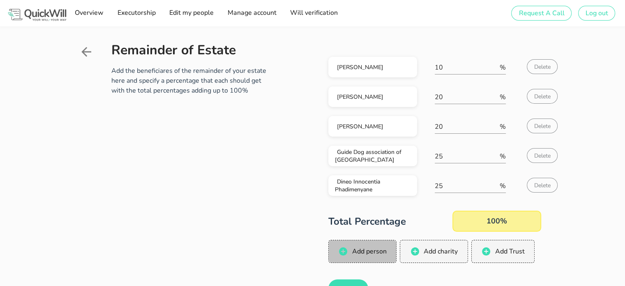
click at [351, 245] on button "Add person" at bounding box center [362, 251] width 69 height 23
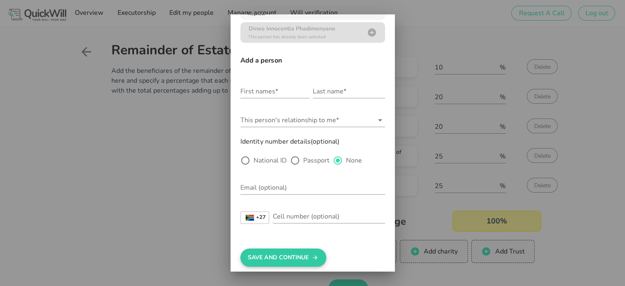
scroll to position [205, 0]
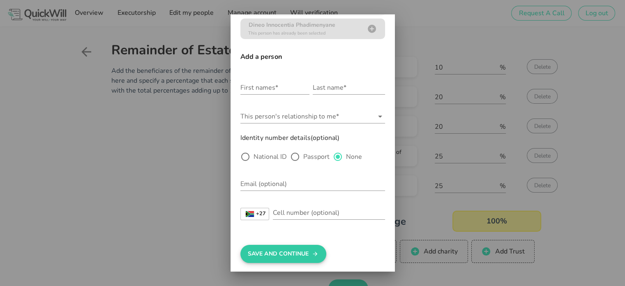
click at [320, 251] on button "Save And Continue" at bounding box center [283, 254] width 86 height 18
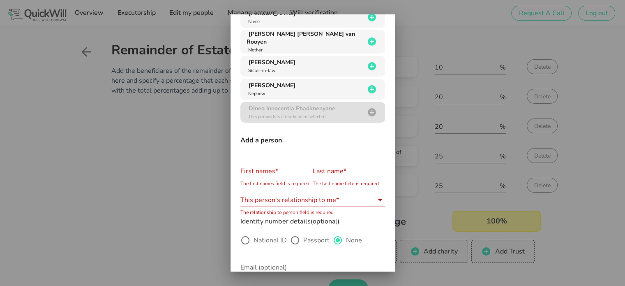
scroll to position [0, 0]
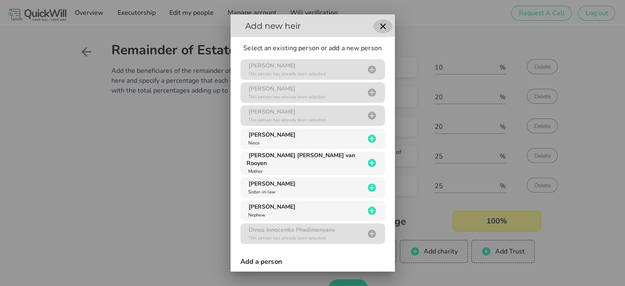
click at [378, 26] on icon "button" at bounding box center [383, 26] width 10 height 10
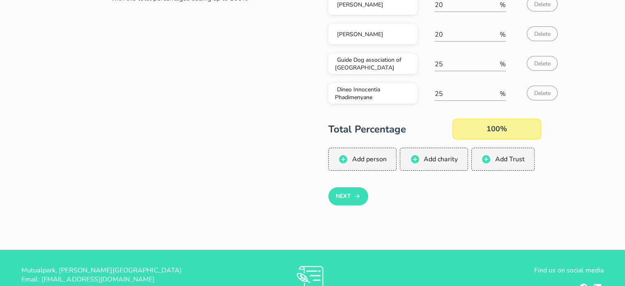
scroll to position [150, 0]
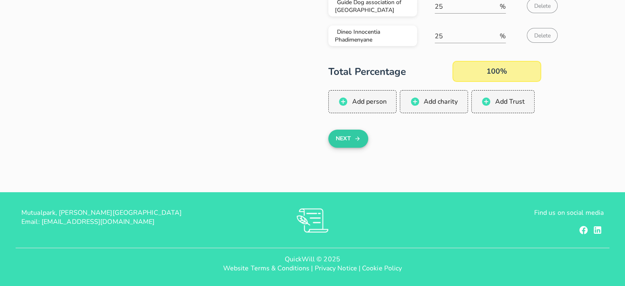
click at [355, 138] on icon "button" at bounding box center [357, 139] width 7 height 10
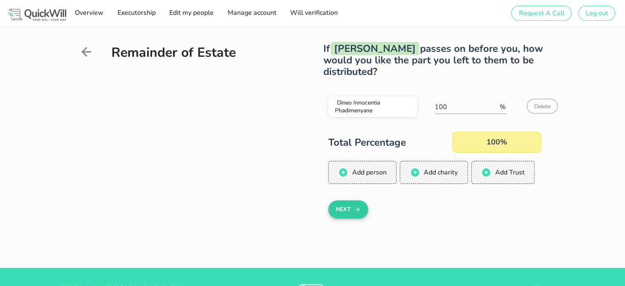
click at [344, 208] on button "Next" at bounding box center [348, 209] width 40 height 18
click at [343, 208] on button "Next" at bounding box center [348, 209] width 40 height 18
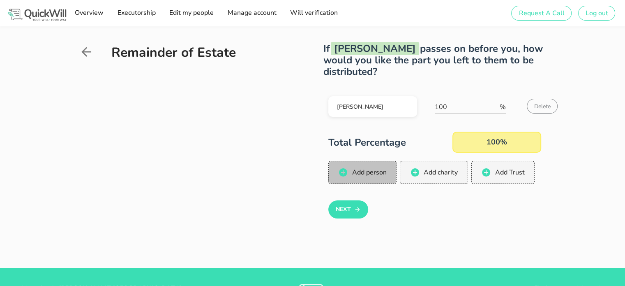
click at [362, 172] on span "Add person" at bounding box center [368, 172] width 35 height 9
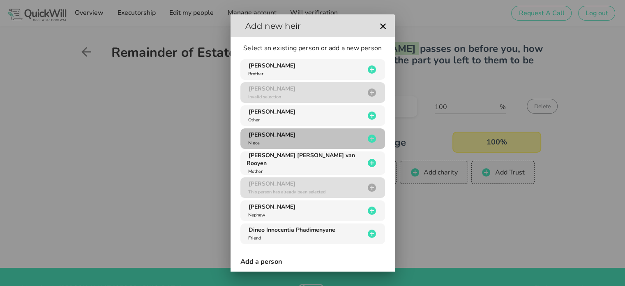
click at [330, 141] on div "[PERSON_NAME]" at bounding box center [306, 139] width 118 height 16
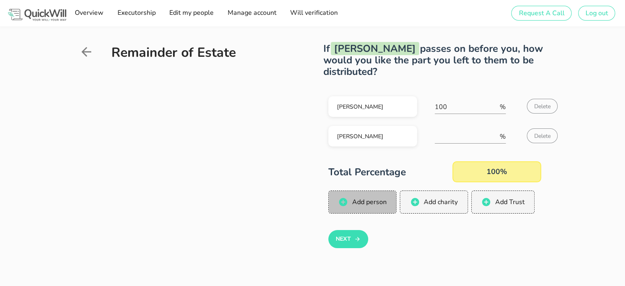
click at [367, 200] on span "Add person" at bounding box center [368, 201] width 35 height 9
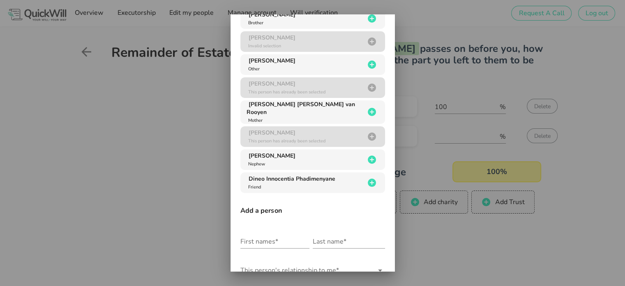
scroll to position [82, 0]
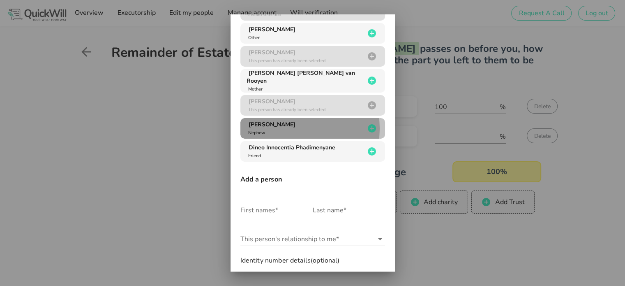
click at [296, 120] on span "[PERSON_NAME]" at bounding box center [272, 124] width 47 height 8
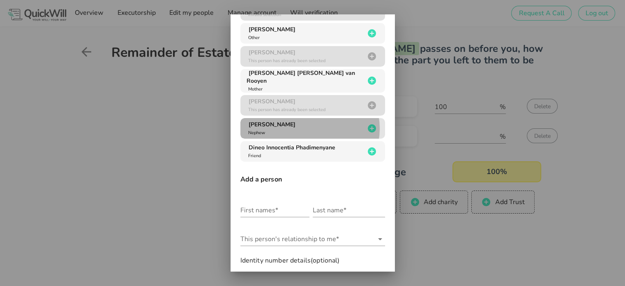
scroll to position [0, 0]
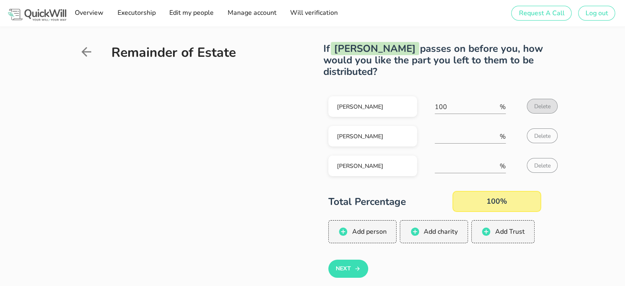
click at [546, 104] on span "Delete" at bounding box center [542, 106] width 17 height 8
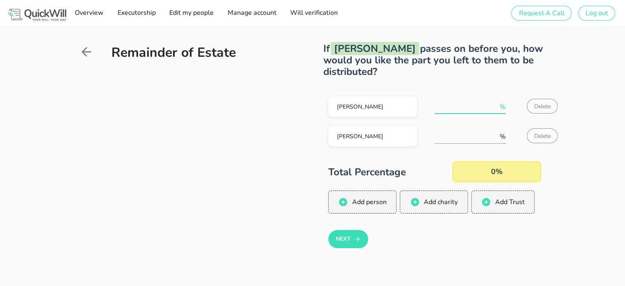
click at [457, 105] on input "number" at bounding box center [466, 106] width 63 height 13
type input "50"
click at [444, 138] on input "number" at bounding box center [466, 136] width 63 height 13
type input "50"
click at [350, 237] on button "Next" at bounding box center [348, 239] width 40 height 18
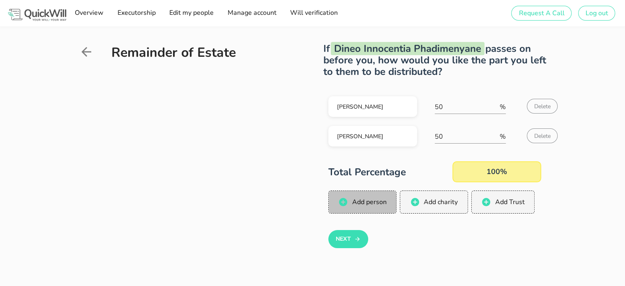
click at [373, 205] on span "Add person" at bounding box center [368, 201] width 35 height 9
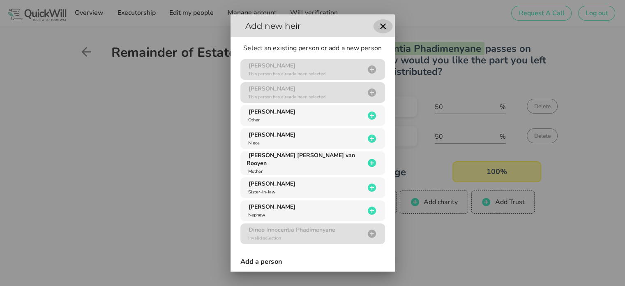
click at [378, 24] on icon "button" at bounding box center [383, 26] width 10 height 10
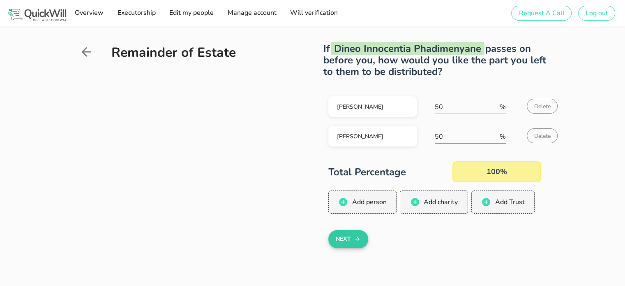
click at [342, 239] on button "Next" at bounding box center [348, 239] width 40 height 18
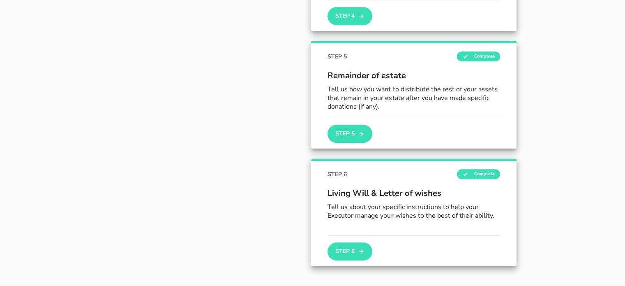
scroll to position [493, 0]
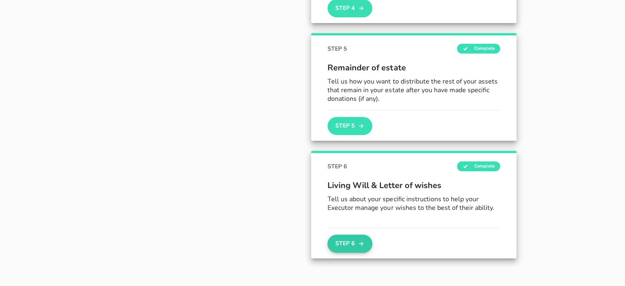
click at [344, 240] on button "Step 6" at bounding box center [350, 243] width 44 height 18
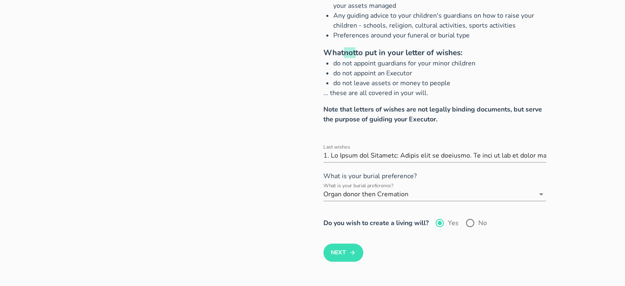
scroll to position [82, 0]
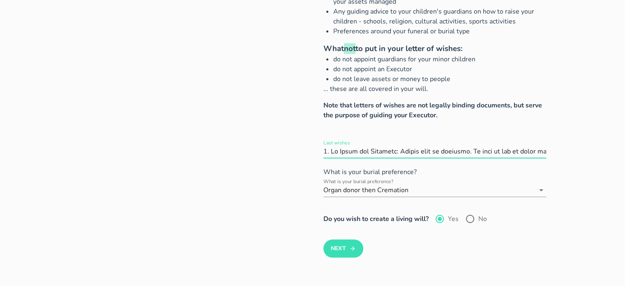
click at [373, 151] on input "Last wishes" at bounding box center [435, 151] width 223 height 13
click at [415, 152] on input "Last wishes" at bounding box center [435, 151] width 223 height 13
paste input "1. My Ashes and Memorial: Please have me cremated. My wish is for my ashes to b…"
type input "1. My Ashes and Memorial: Please have me cremated. My wish is for my ashes to b…"
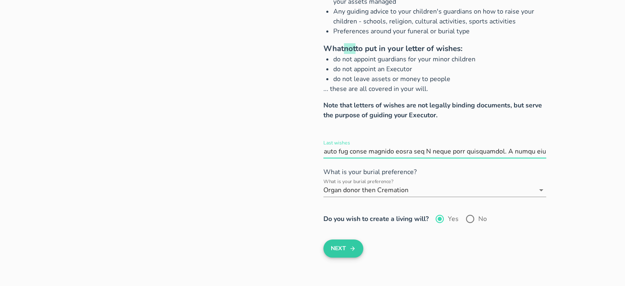
scroll to position [0, 0]
click at [336, 252] on button "Next" at bounding box center [344, 248] width 40 height 18
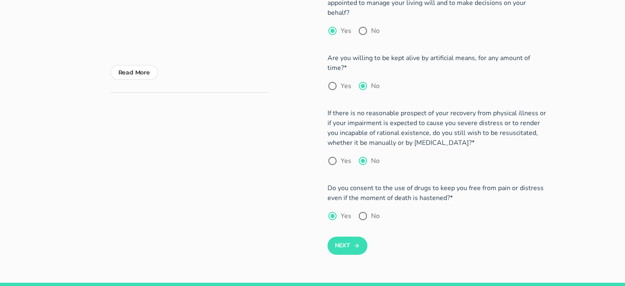
scroll to position [164, 0]
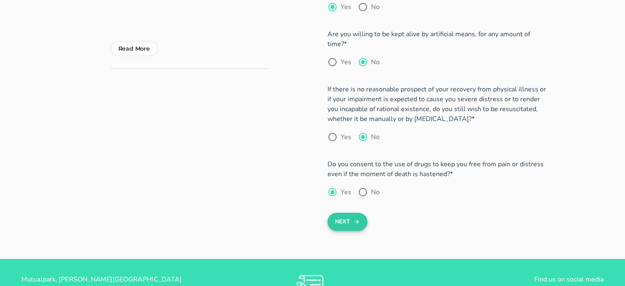
click at [353, 215] on button "Next" at bounding box center [348, 222] width 40 height 18
